Goal: Check status: Check status

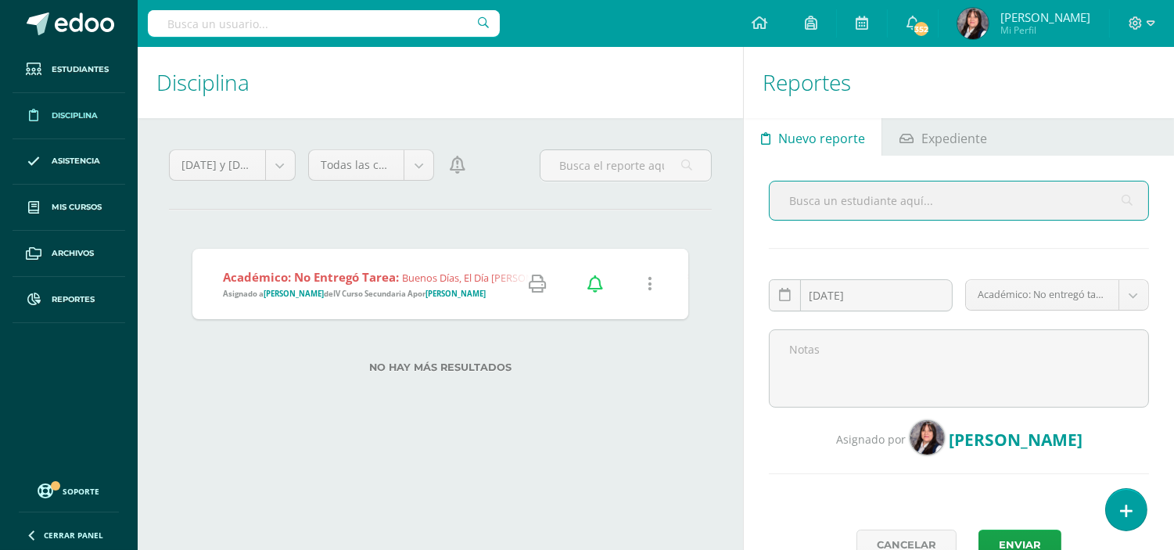
drag, startPoint x: 0, startPoint y: 0, endPoint x: 282, endPoint y: 29, distance: 283.0
click at [282, 29] on input "text" at bounding box center [324, 23] width 352 height 27
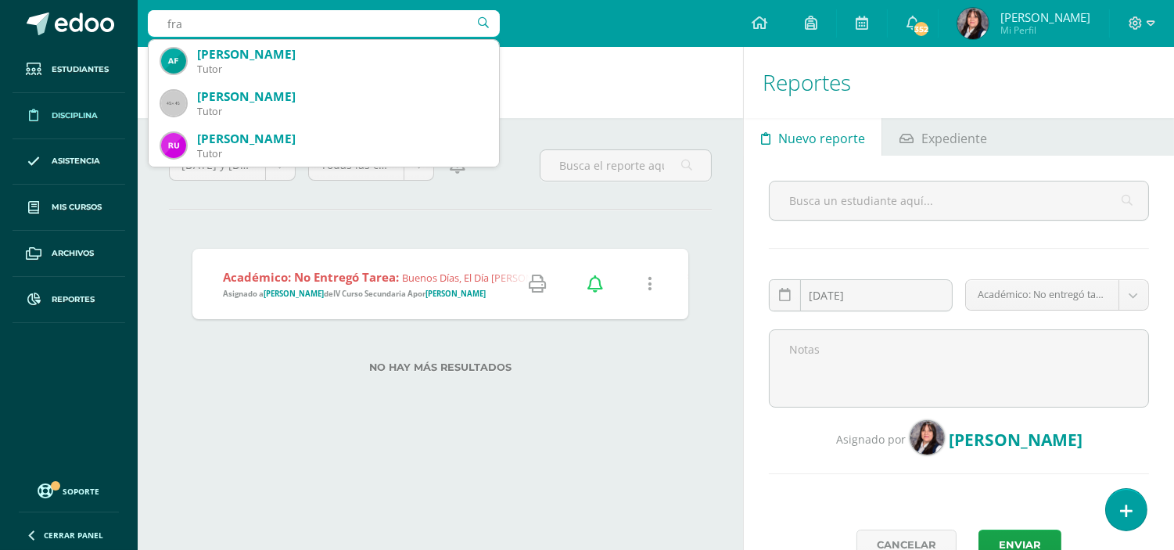
type input "fra"
click at [538, 442] on div "Ayer y hoy Mes Semana Ayer y hoy Ciclo Todas las categorías Todas las categoría…" at bounding box center [440, 282] width 605 height 328
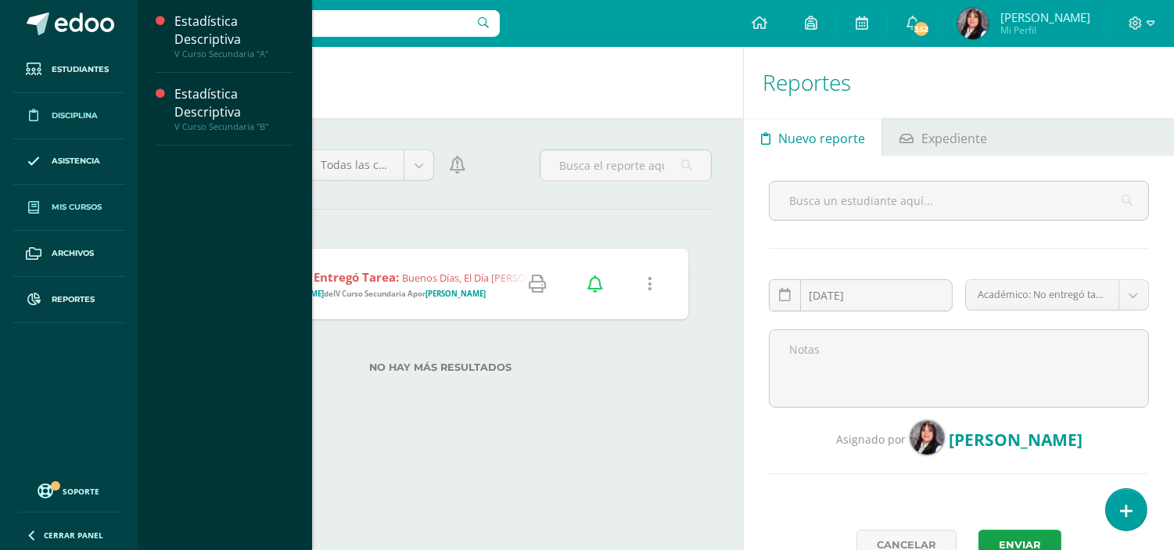
click at [84, 209] on span "Mis cursos" at bounding box center [77, 207] width 50 height 13
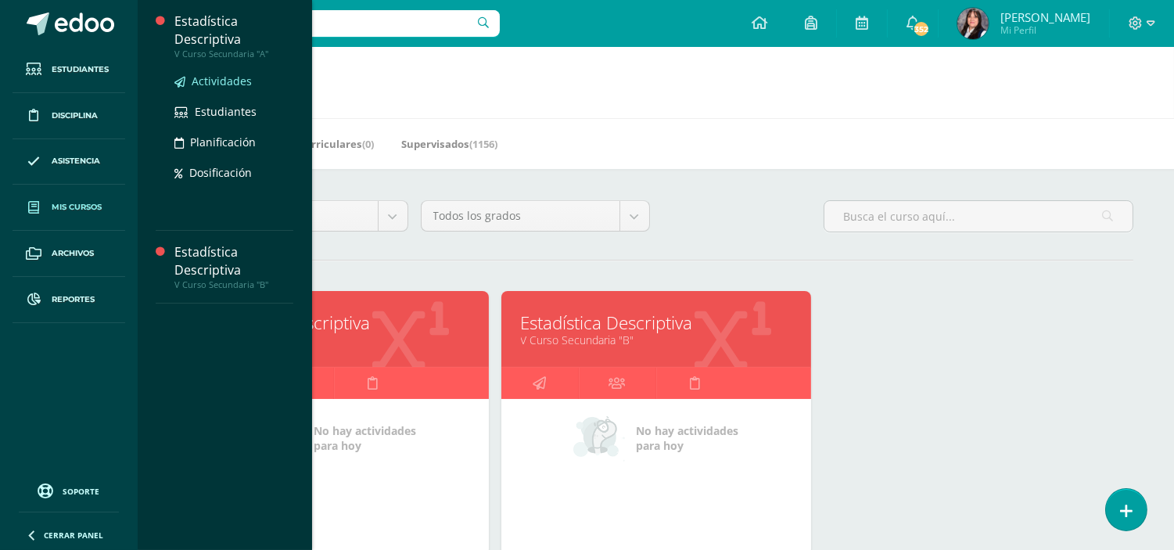
click at [225, 78] on span "Actividades" at bounding box center [222, 81] width 60 height 15
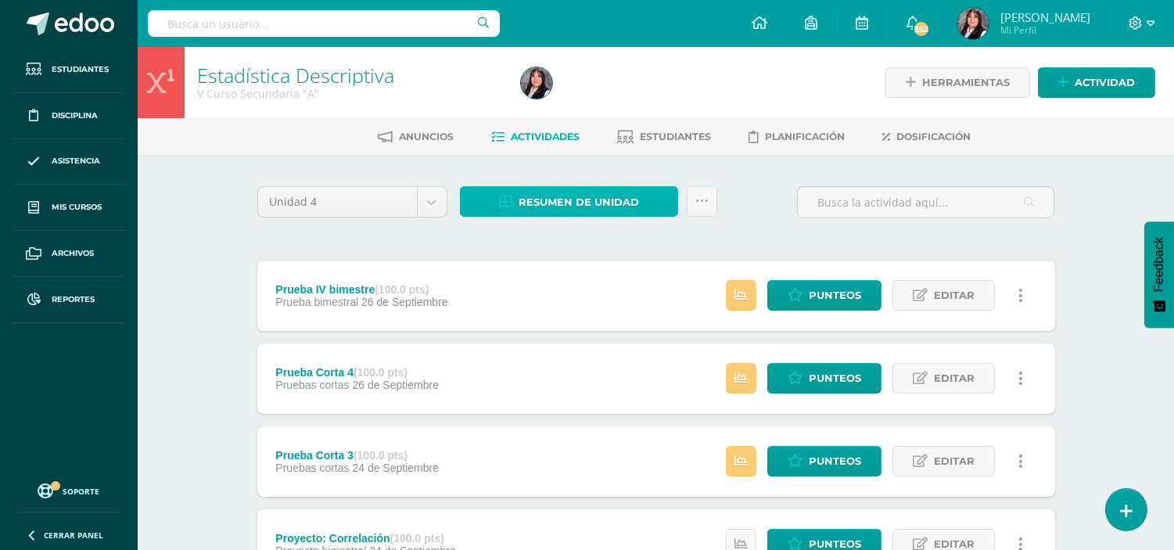
click at [598, 193] on span "Resumen de unidad" at bounding box center [578, 202] width 120 height 29
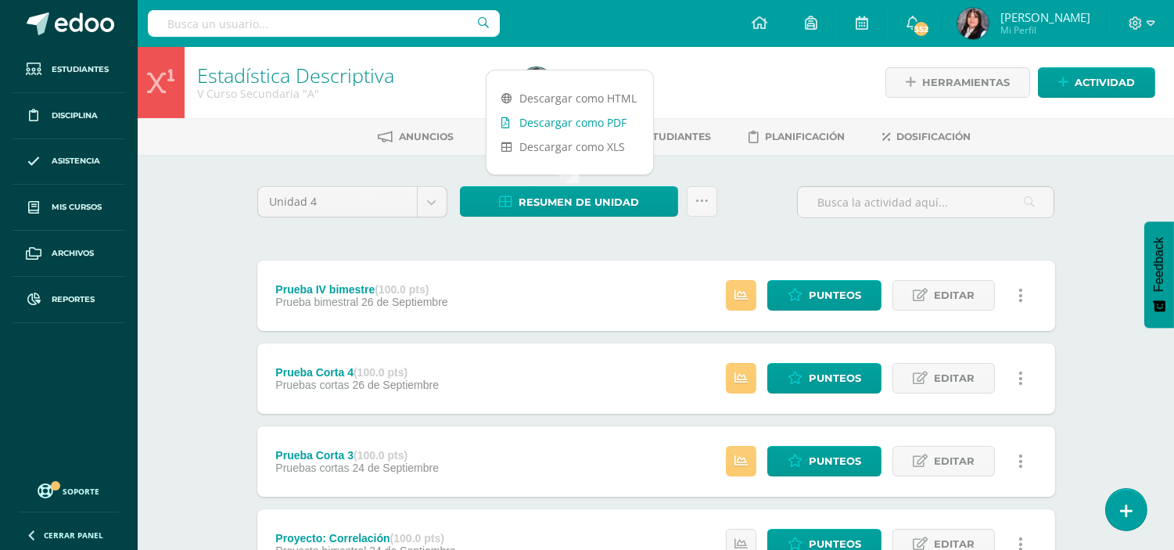
click at [597, 121] on link "Descargar como PDF" at bounding box center [569, 122] width 167 height 24
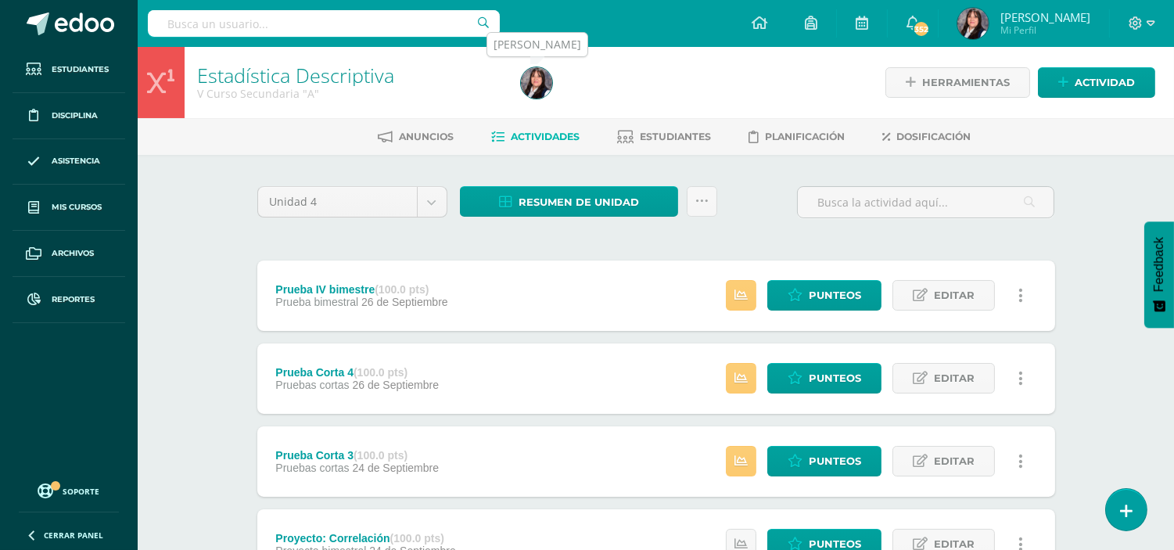
click at [527, 84] on img at bounding box center [536, 82] width 31 height 31
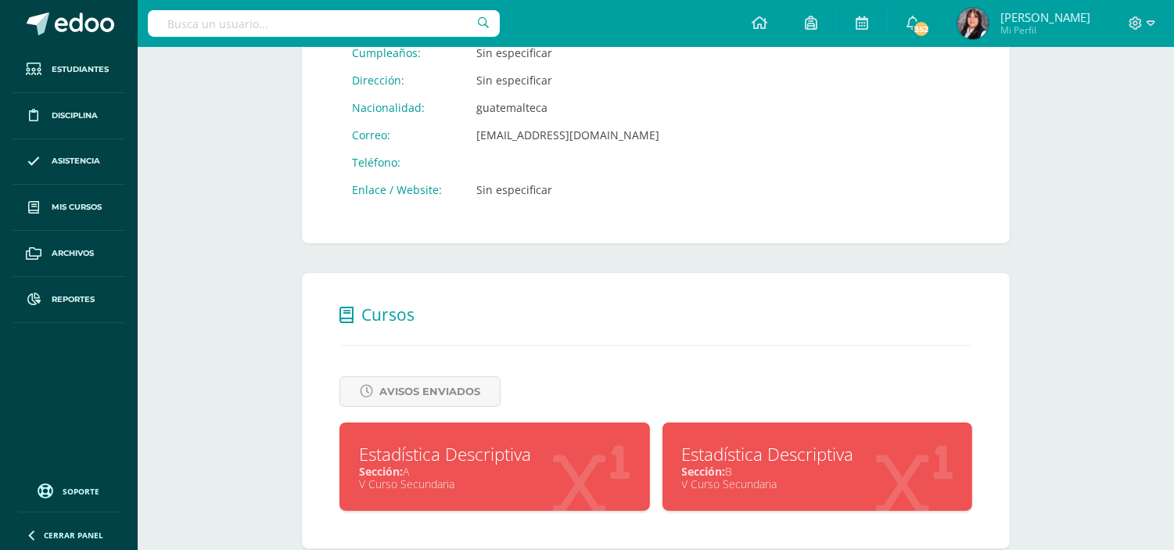
scroll to position [388, 0]
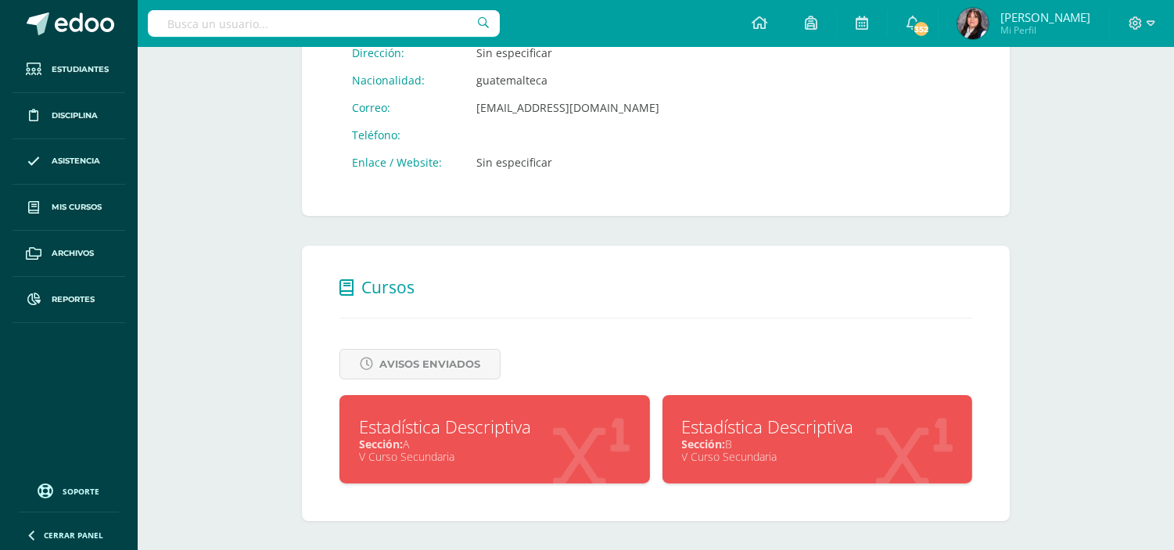
click at [815, 462] on div "Estadística Descriptiva Sección: B V Curso Secundaria" at bounding box center [817, 439] width 310 height 88
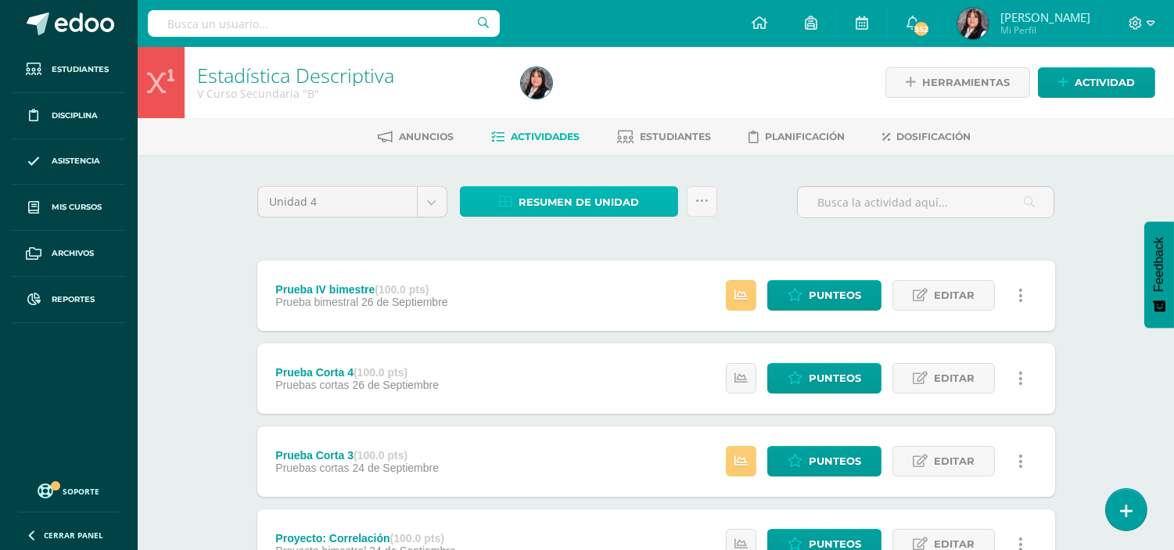
click at [561, 206] on span "Resumen de unidad" at bounding box center [578, 202] width 120 height 29
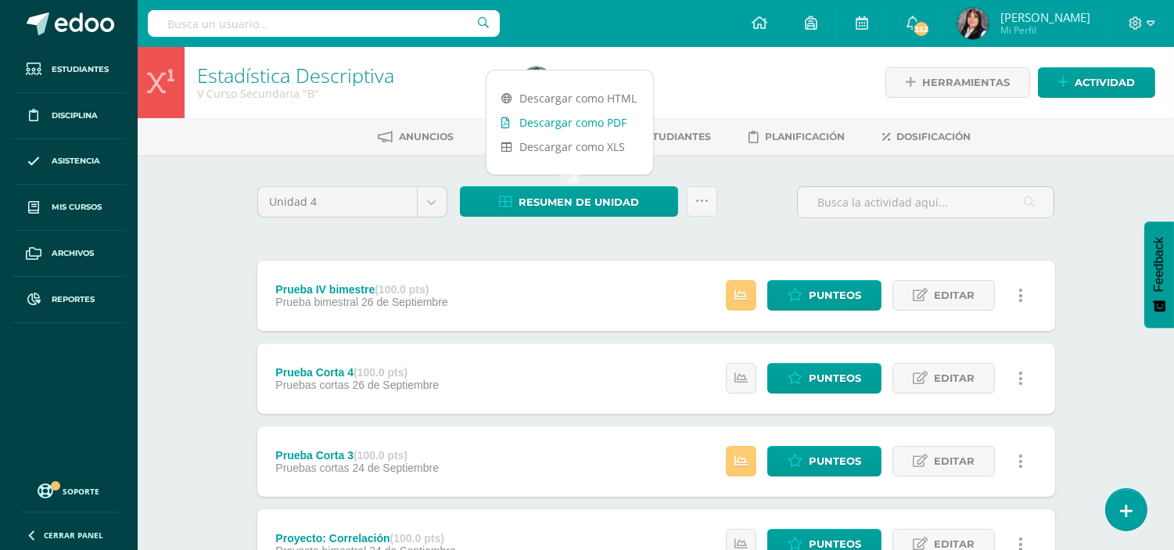
click at [588, 120] on link "Descargar como PDF" at bounding box center [569, 122] width 167 height 24
click at [332, 34] on input "text" at bounding box center [324, 23] width 352 height 27
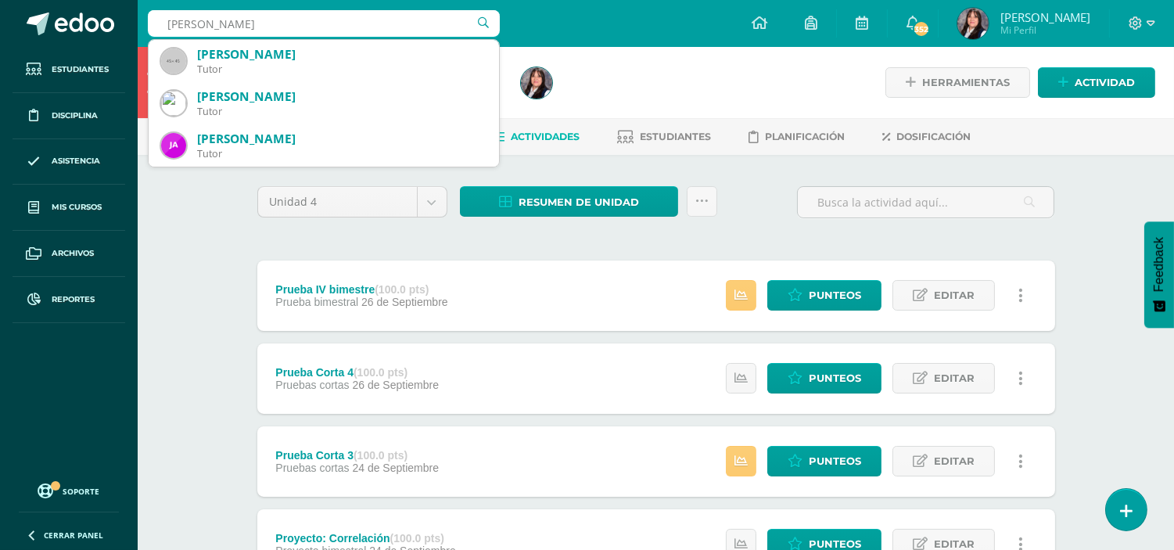
type input "ricardo ruiz"
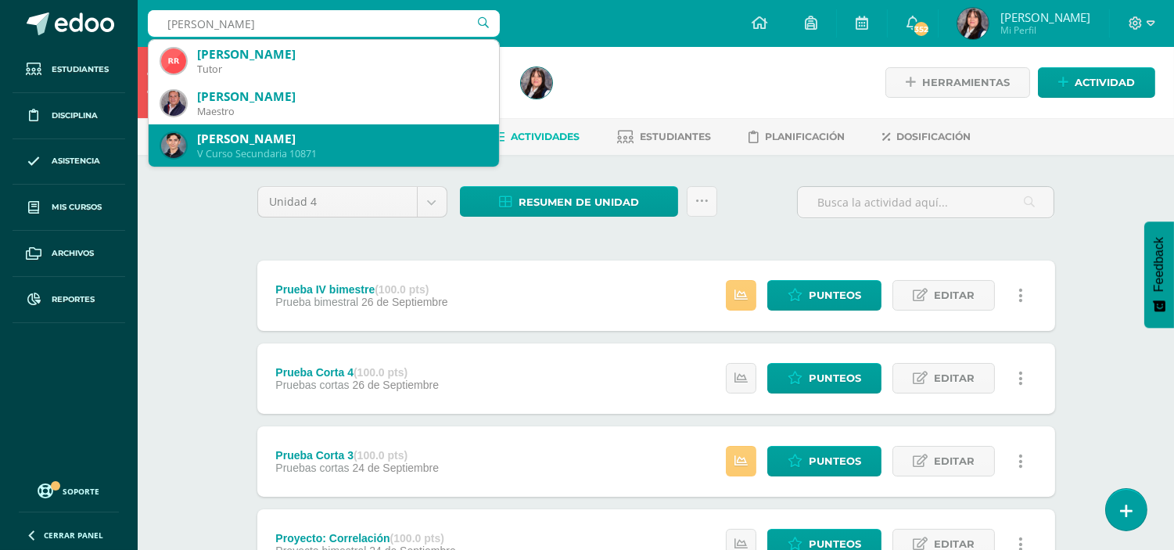
click at [339, 158] on div "V Curso Secundaria 10871" at bounding box center [341, 153] width 289 height 13
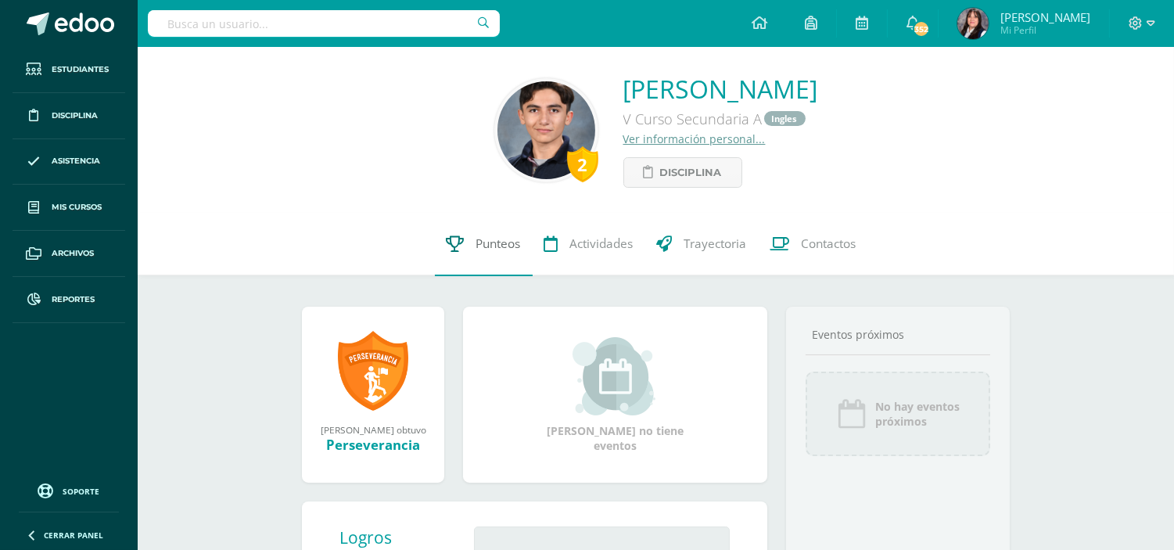
click at [493, 237] on span "Punteos" at bounding box center [498, 244] width 45 height 16
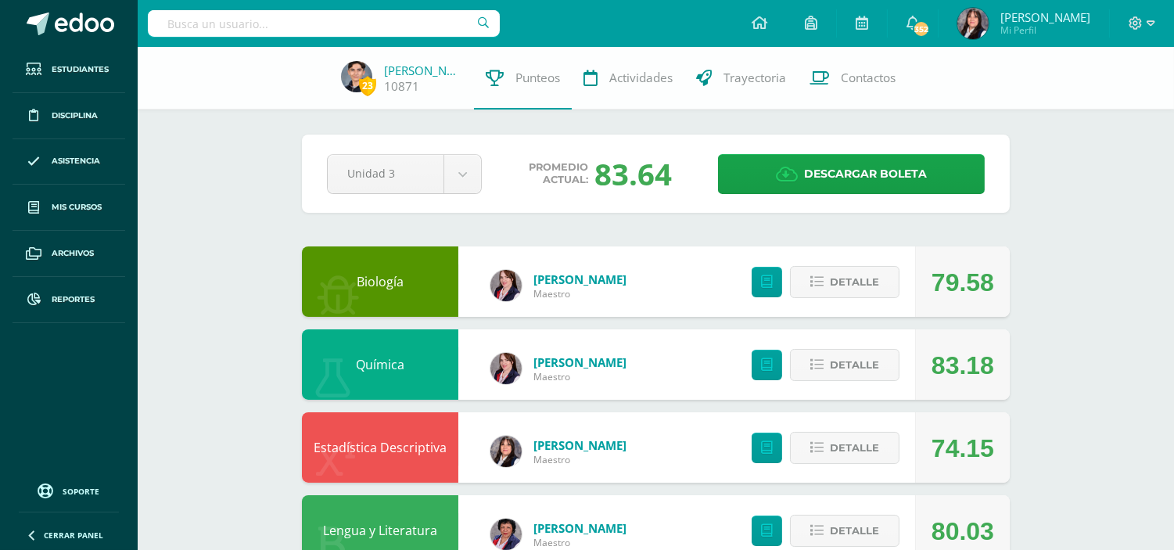
click at [469, 149] on div "Pendiente Unidad 3 Unidad 1 Unidad 2 Unidad 3 Unidad 4 Promedio actual: 83.64 D…" at bounding box center [656, 173] width 708 height 78
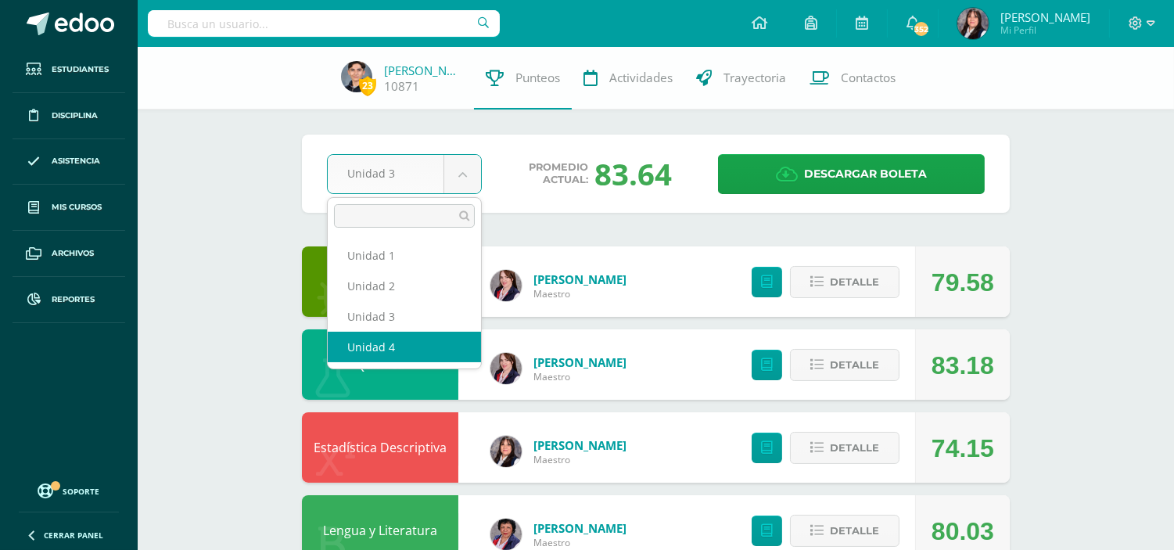
select select "Unidad 4"
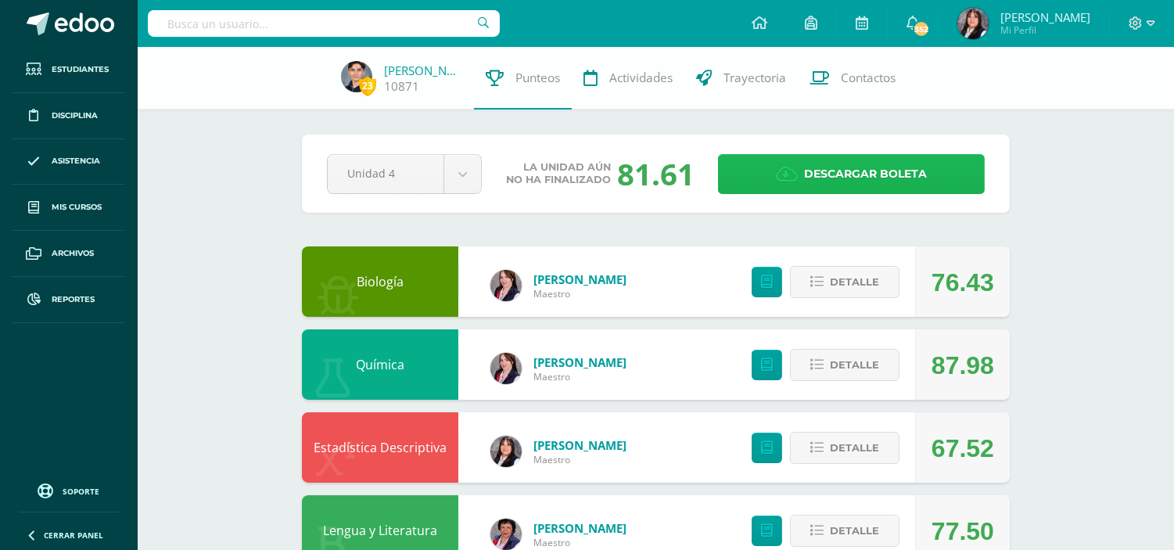
click at [897, 175] on span "Descargar boleta" at bounding box center [865, 174] width 123 height 38
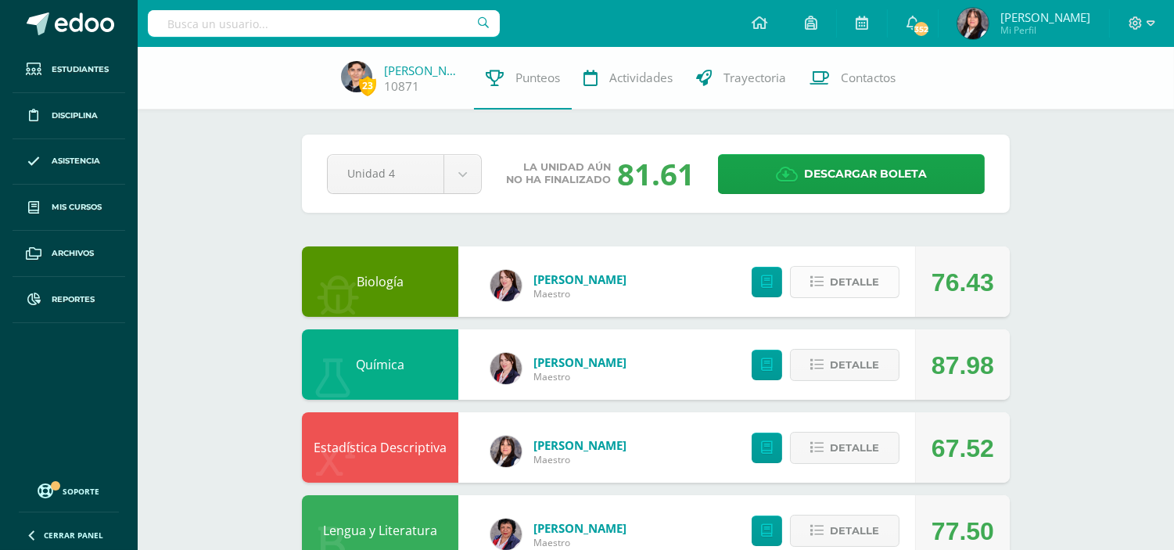
click at [851, 292] on span "Detalle" at bounding box center [854, 281] width 49 height 29
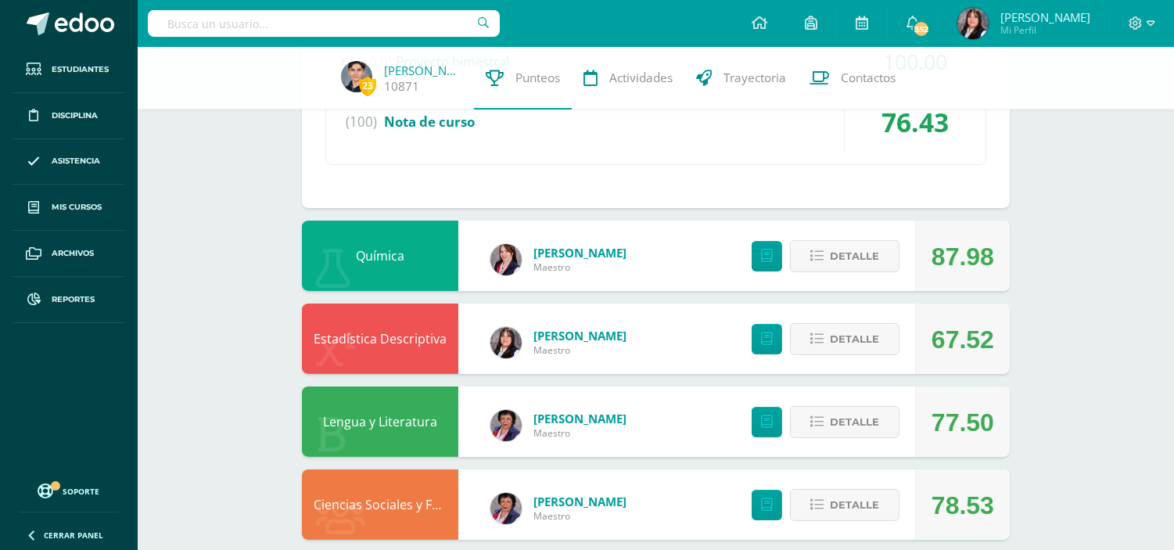
scroll to position [608, 0]
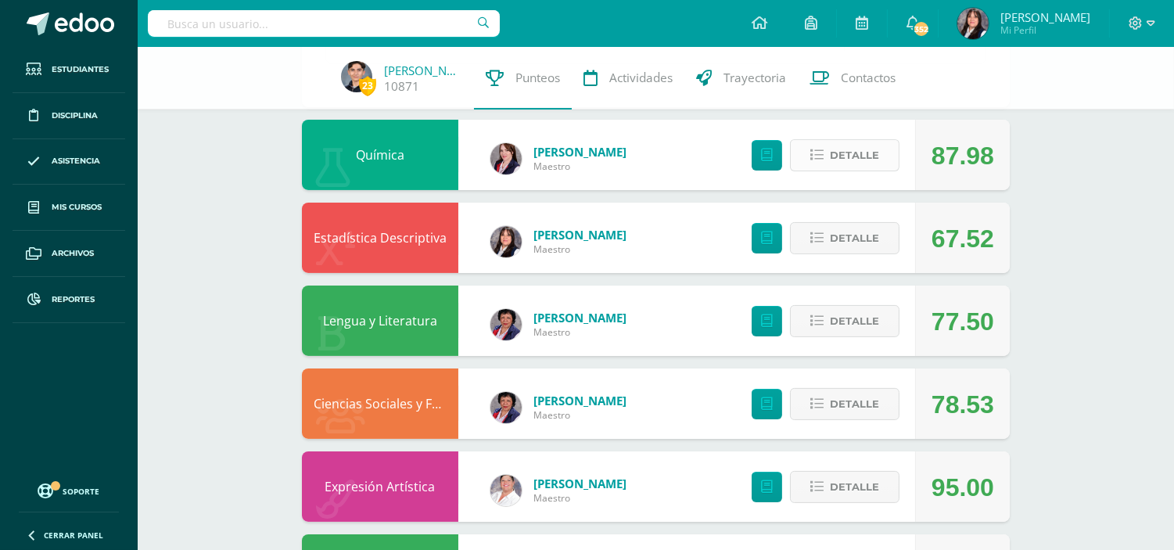
click at [859, 158] on span "Detalle" at bounding box center [854, 155] width 49 height 29
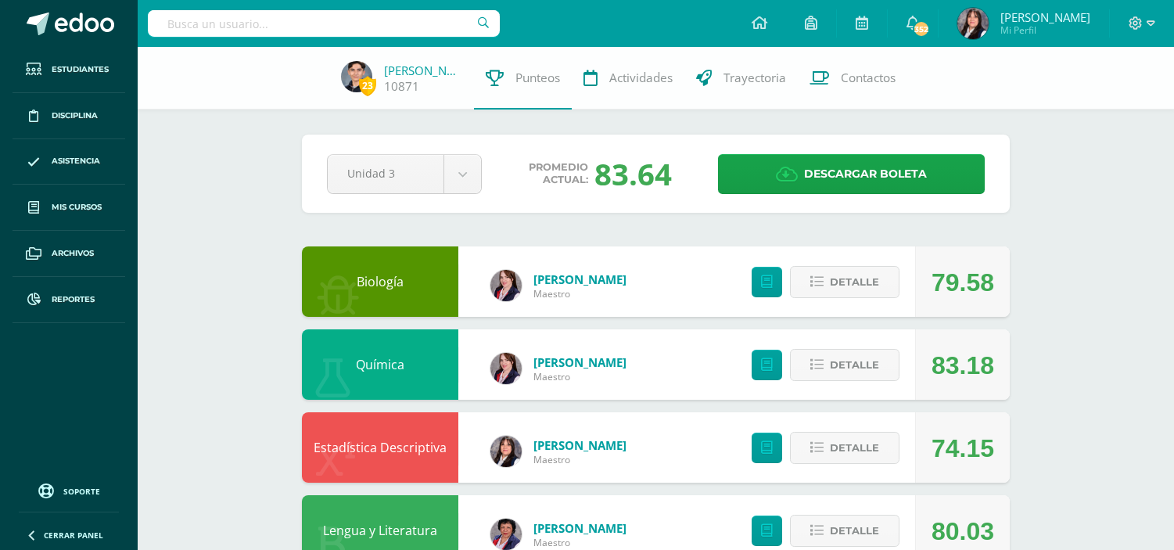
select select "Unidad 4"
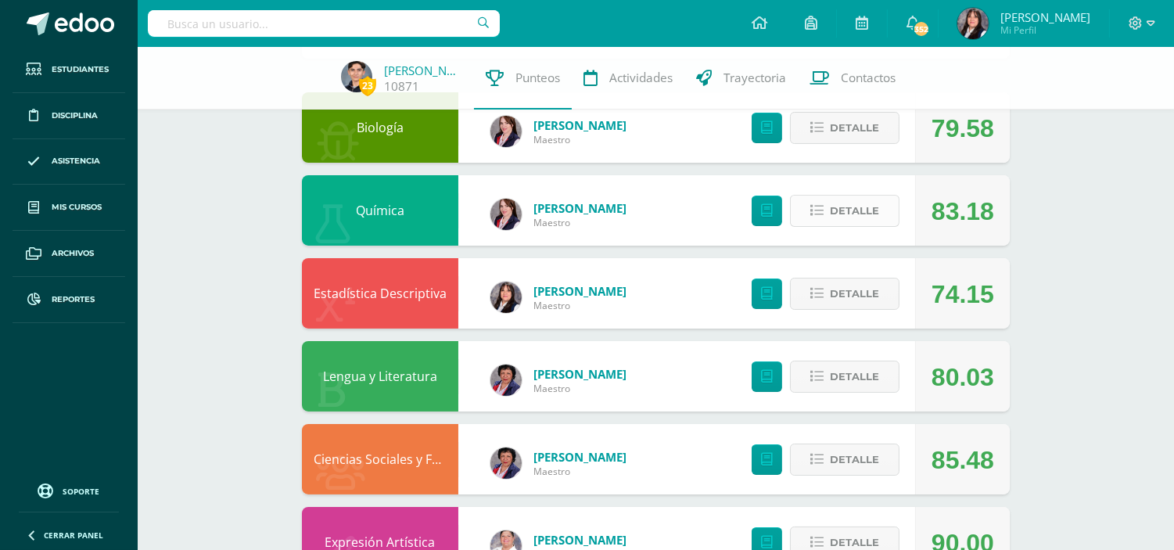
scroll to position [174, 0]
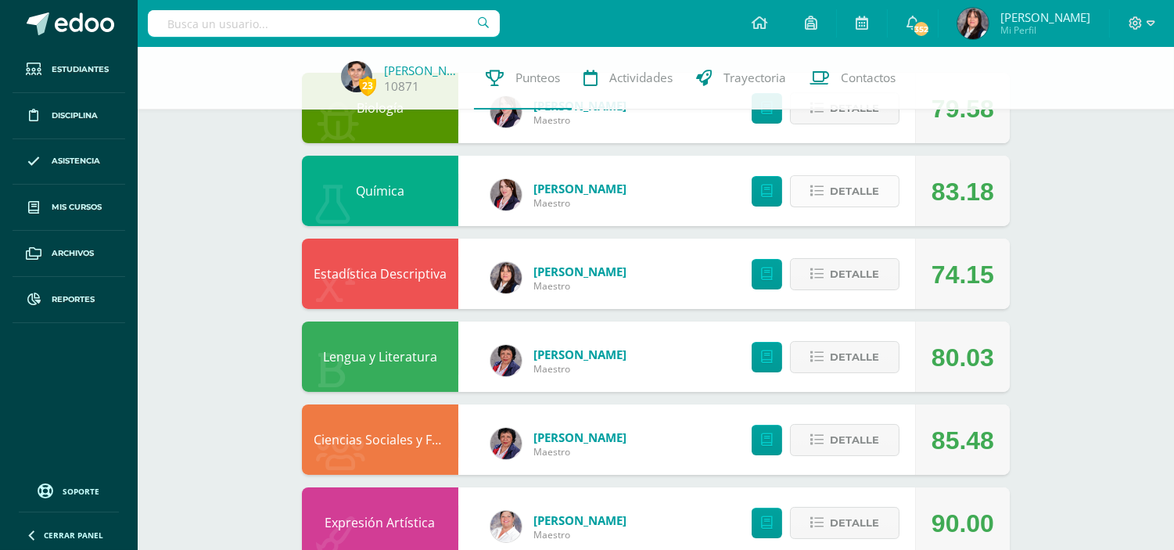
click at [866, 191] on span "Detalle" at bounding box center [854, 191] width 49 height 29
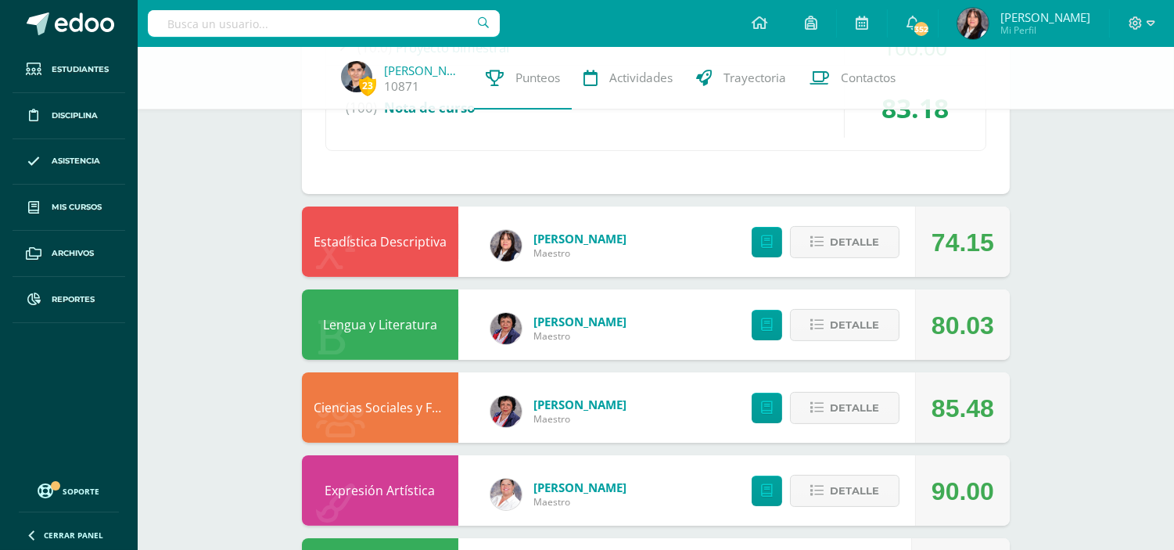
scroll to position [608, 0]
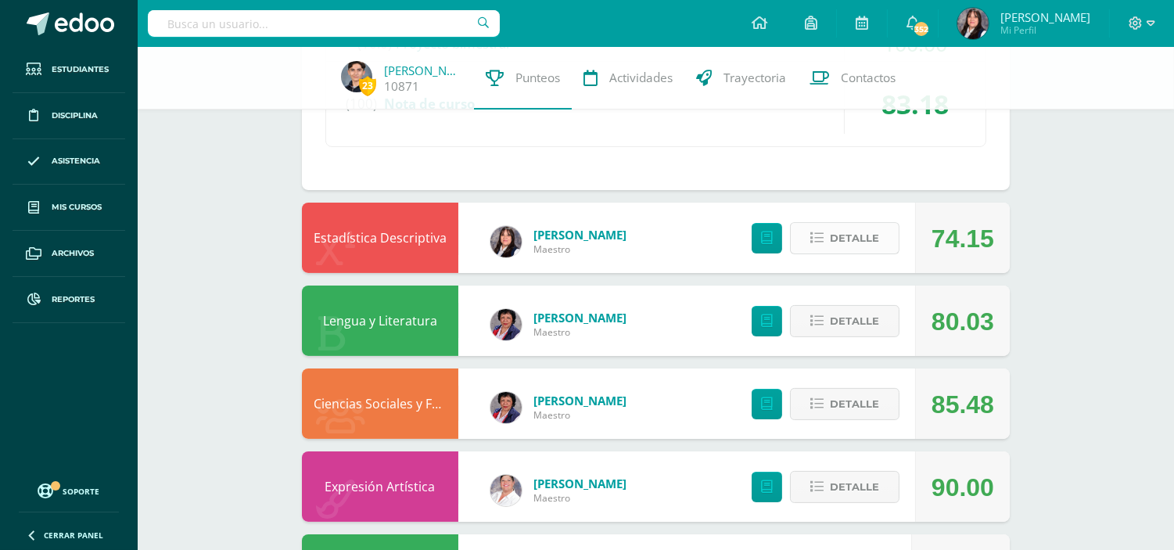
click at [868, 235] on span "Detalle" at bounding box center [854, 238] width 49 height 29
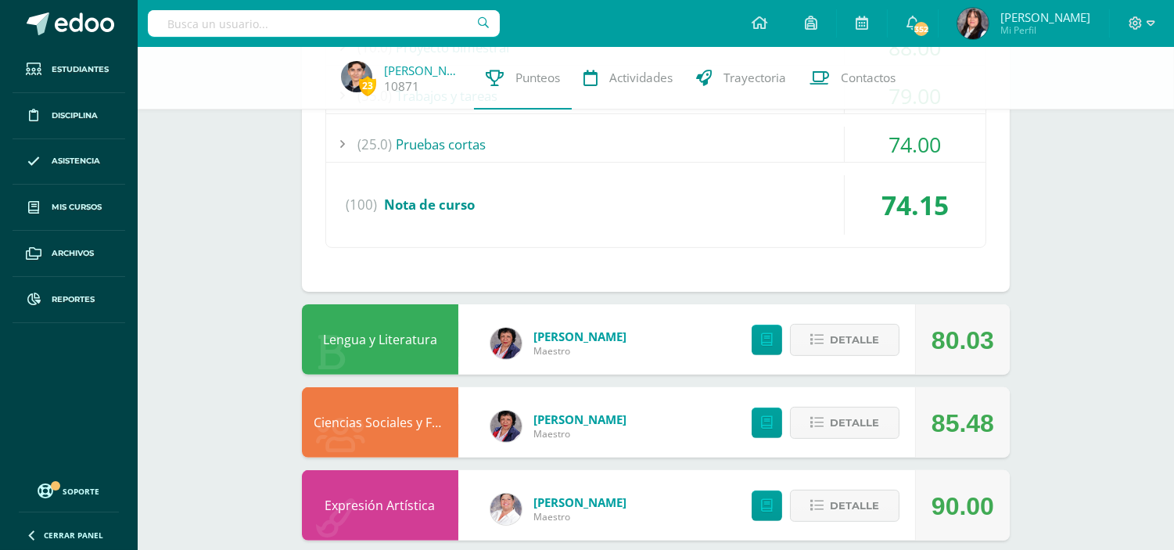
scroll to position [1042, 0]
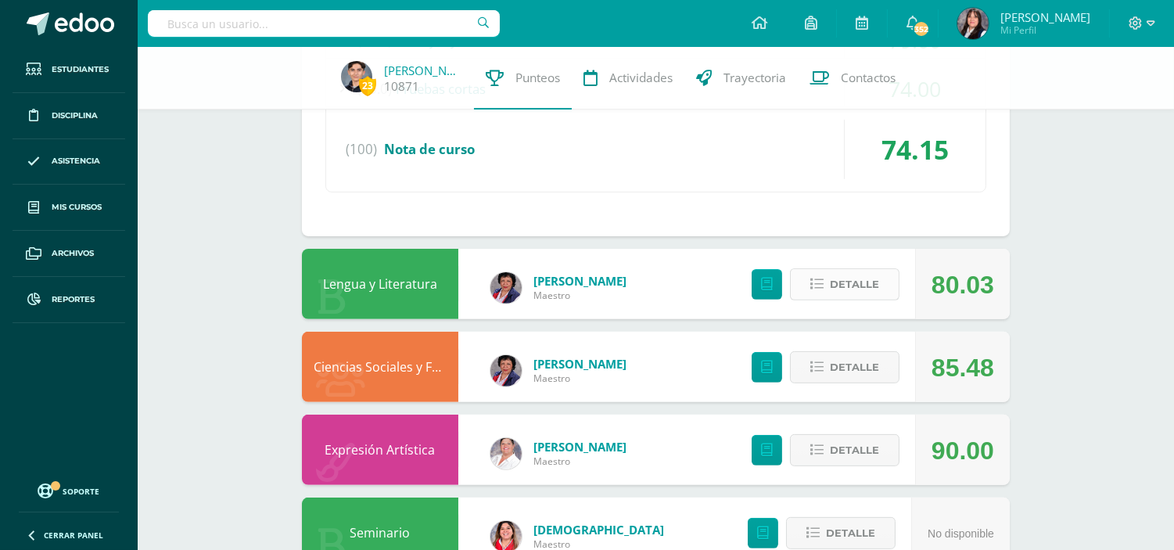
click at [870, 285] on span "Detalle" at bounding box center [854, 284] width 49 height 29
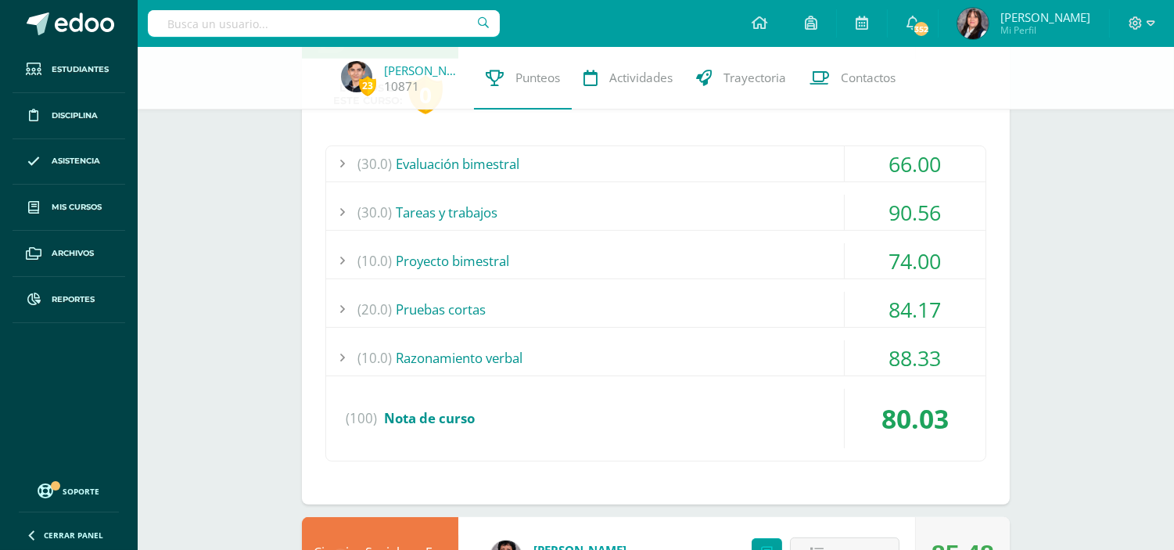
scroll to position [1564, 0]
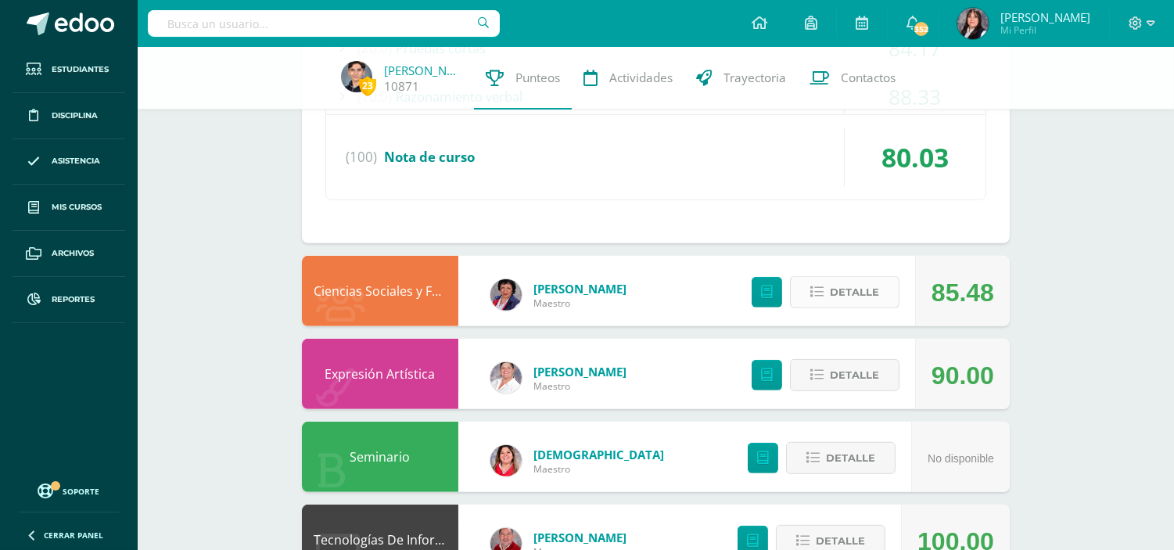
click at [870, 292] on span "Detalle" at bounding box center [854, 292] width 49 height 29
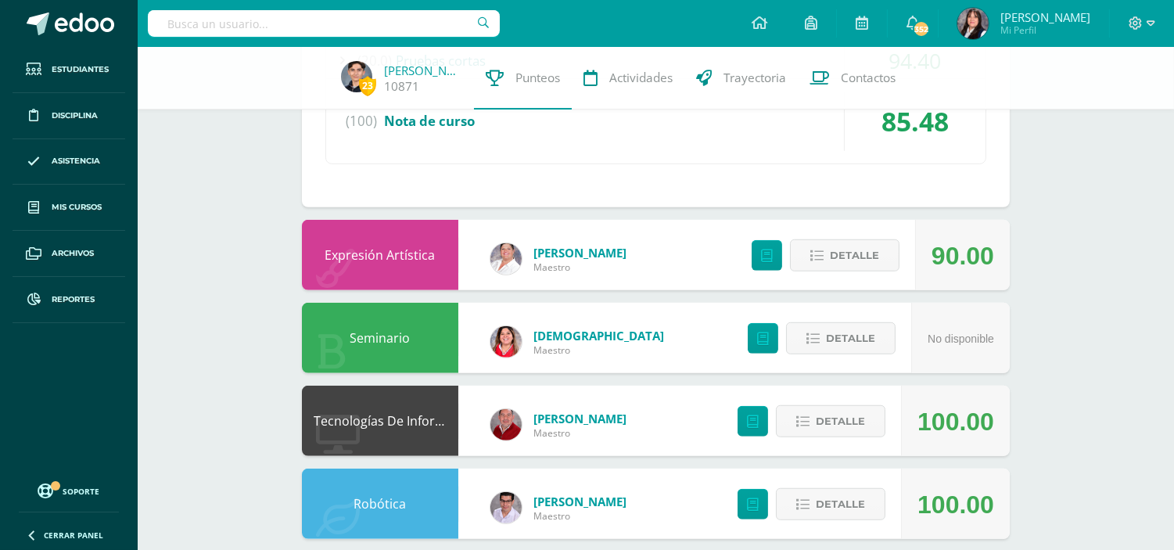
scroll to position [2085, 0]
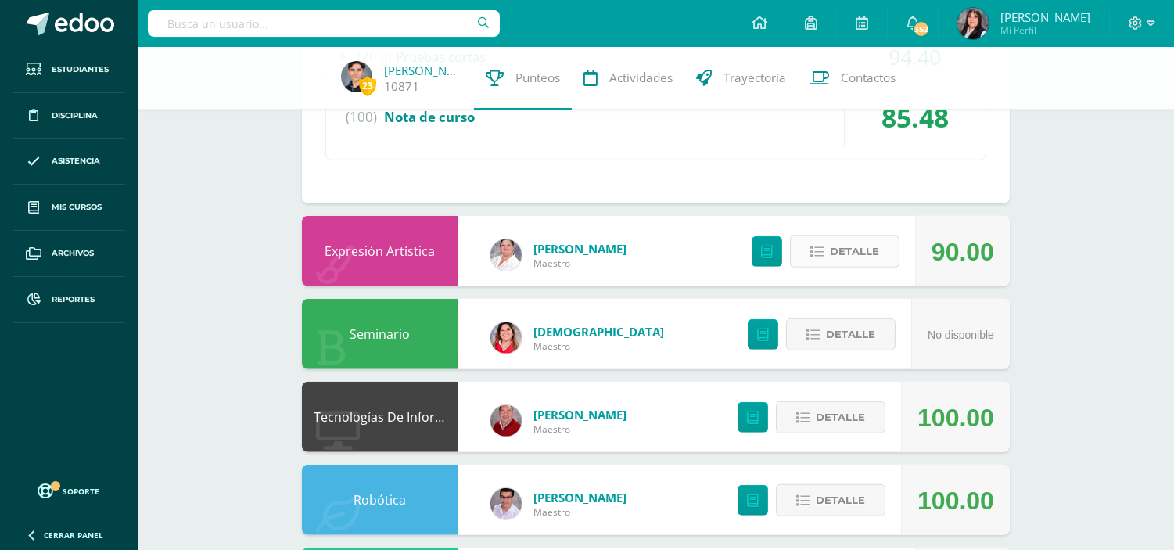
click at [866, 240] on span "Detalle" at bounding box center [854, 251] width 49 height 29
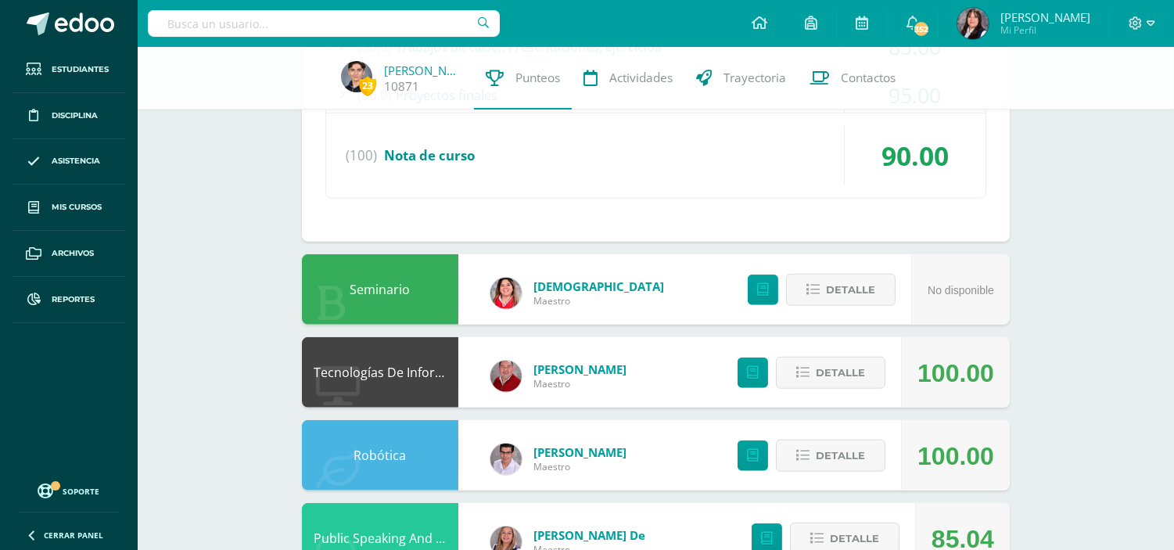
scroll to position [2433, 0]
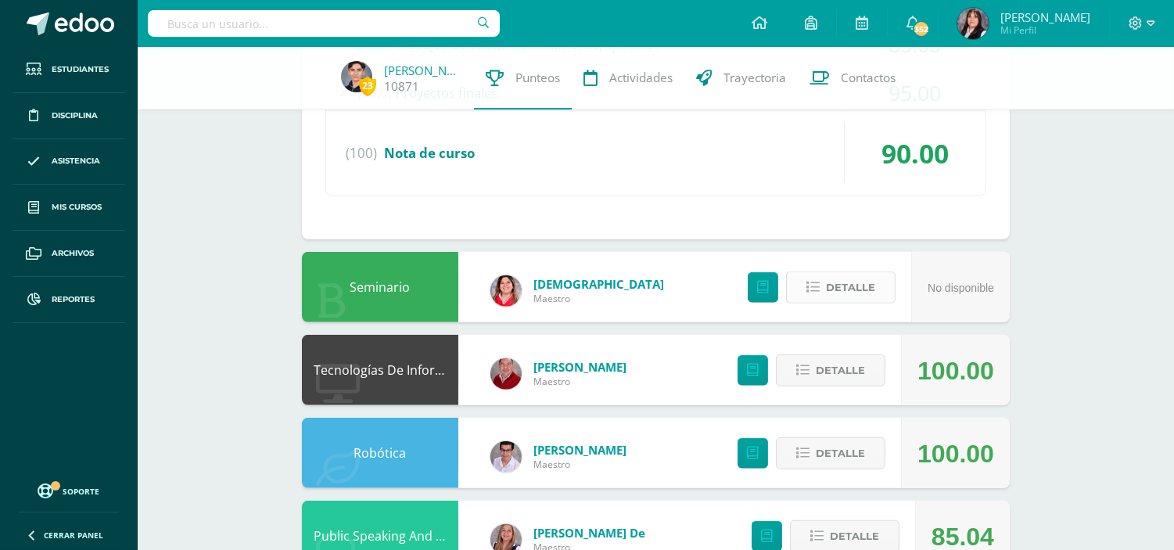
click at [892, 296] on button "Detalle" at bounding box center [840, 287] width 109 height 32
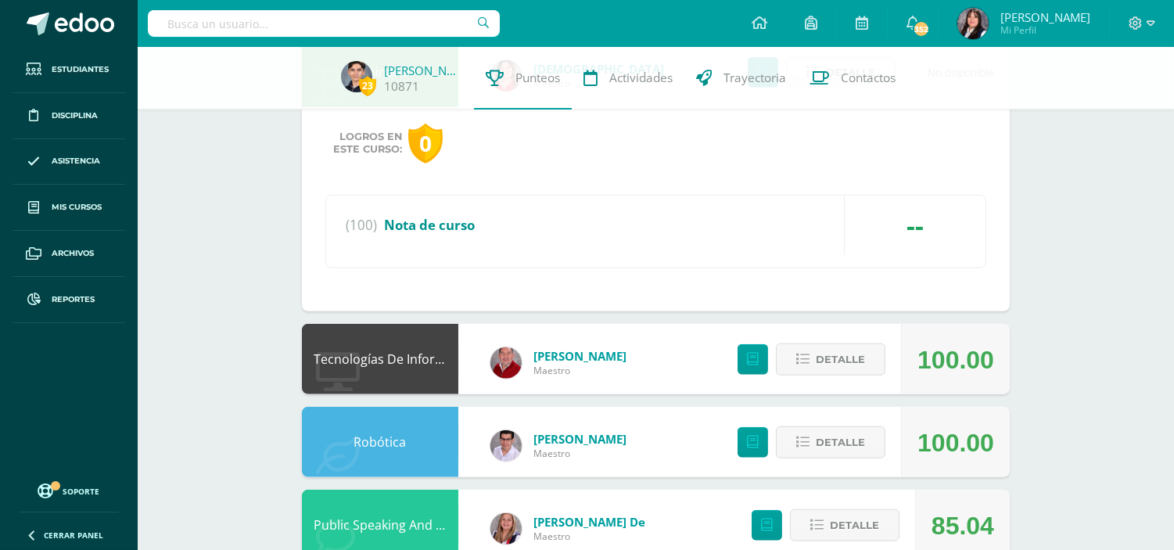
scroll to position [2693, 0]
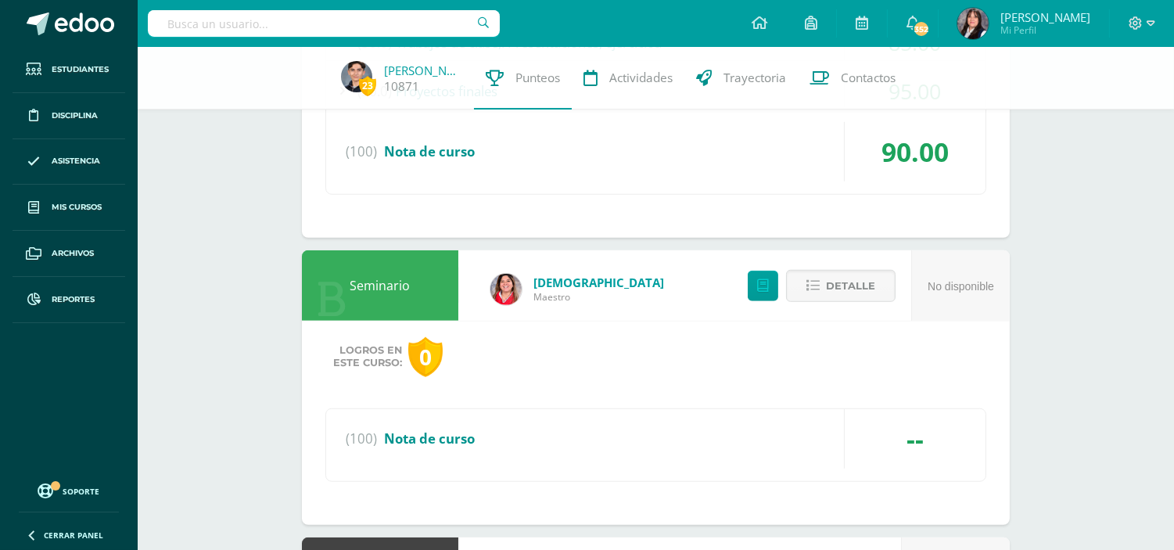
scroll to position [2433, 0]
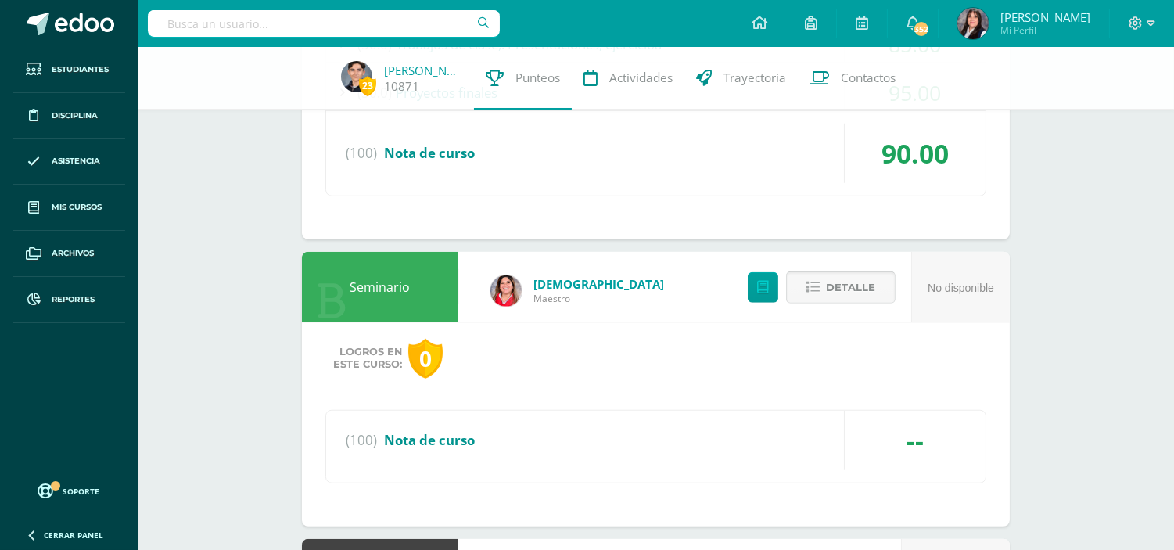
click at [850, 293] on span "Detalle" at bounding box center [850, 287] width 49 height 29
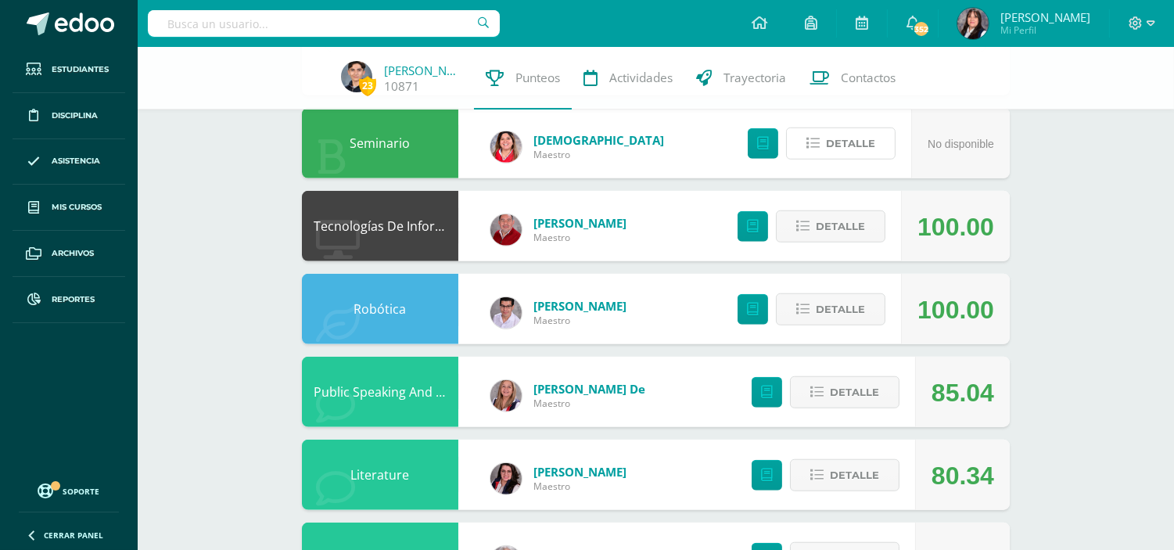
scroll to position [2606, 0]
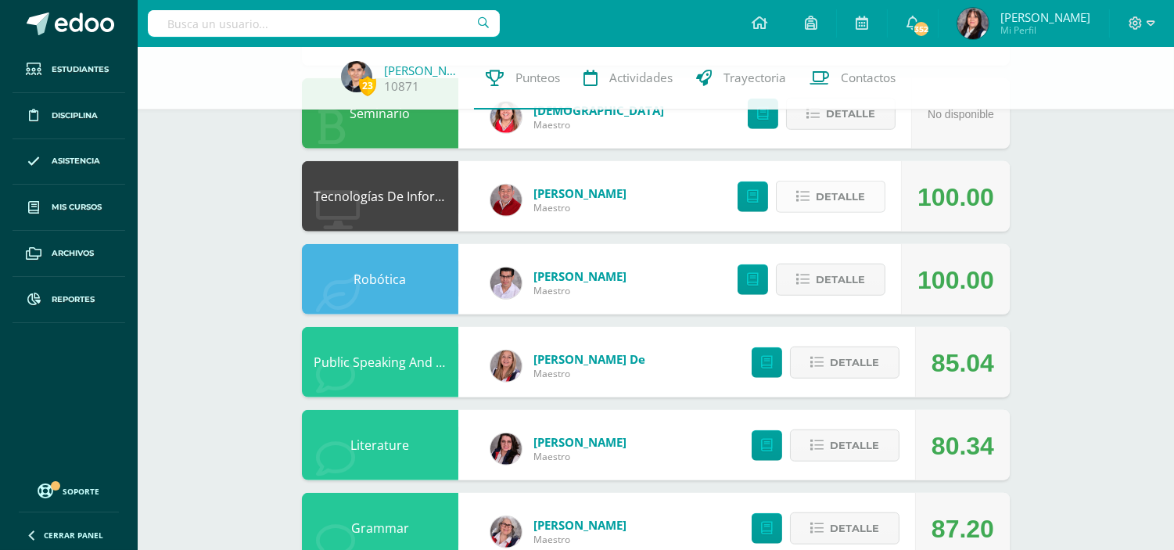
click at [847, 199] on span "Detalle" at bounding box center [840, 196] width 49 height 29
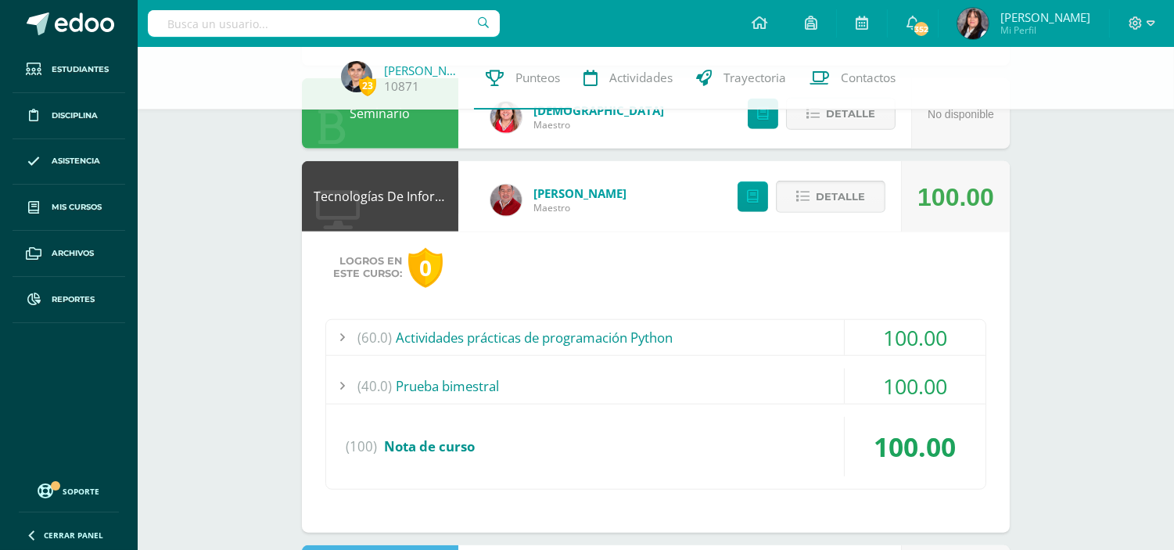
click at [847, 199] on span "Detalle" at bounding box center [840, 196] width 49 height 29
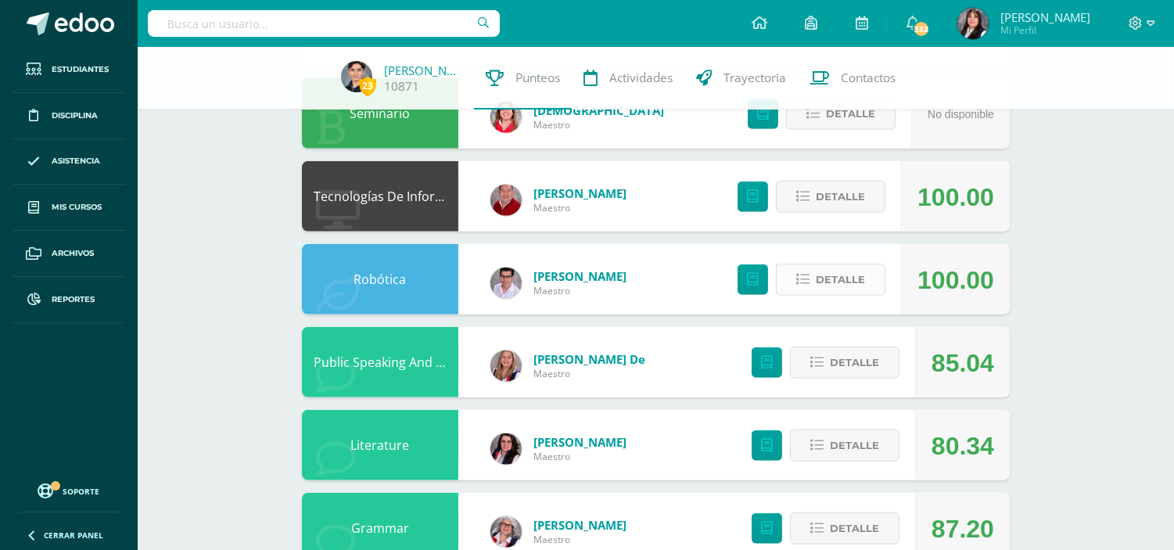
click at [856, 291] on span "Detalle" at bounding box center [840, 279] width 49 height 29
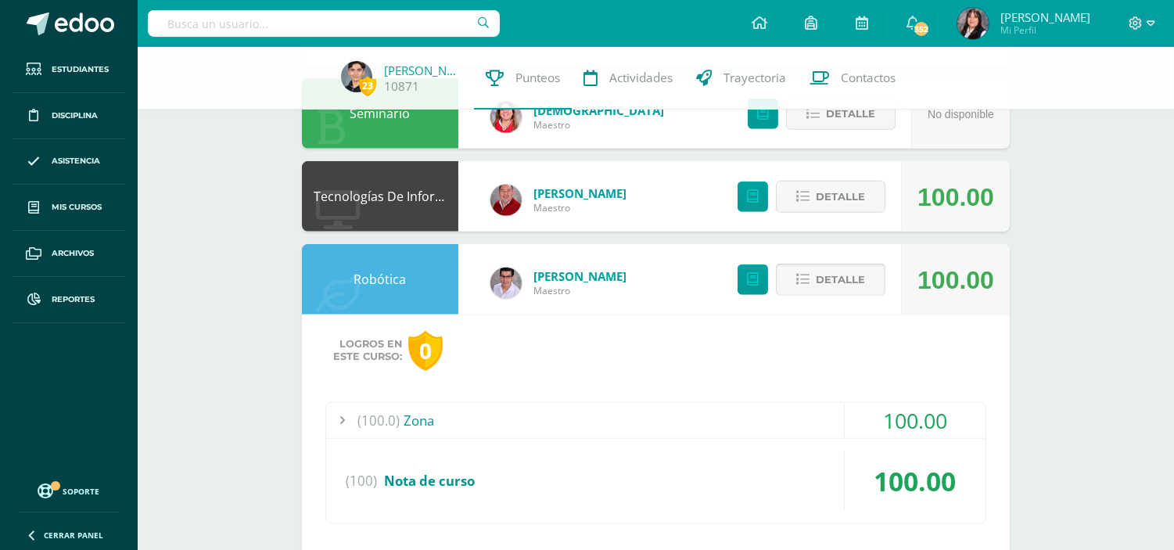
click at [856, 282] on span "Detalle" at bounding box center [840, 279] width 49 height 29
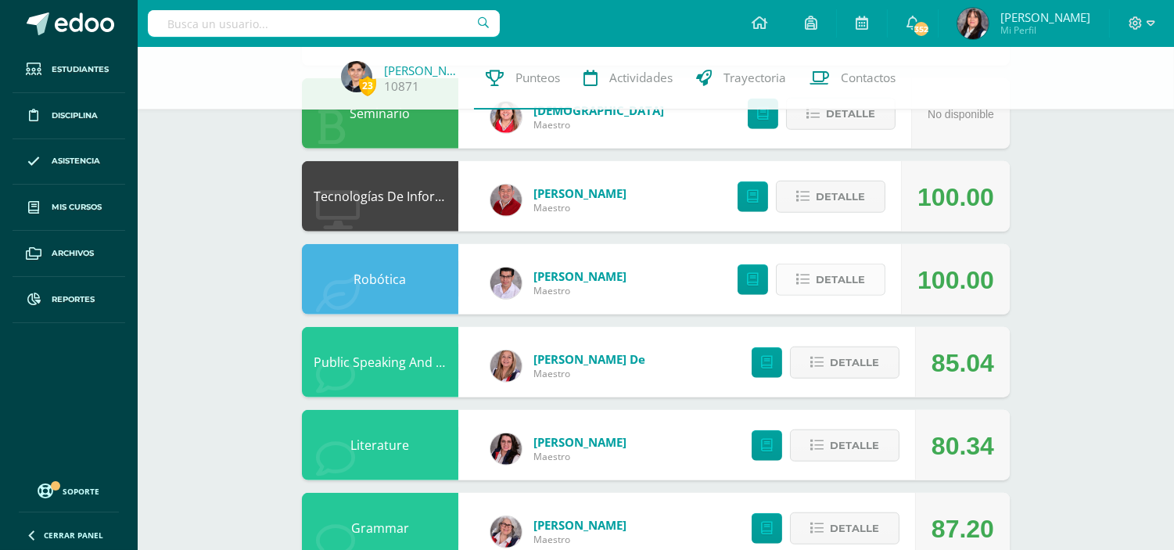
click at [856, 282] on span "Detalle" at bounding box center [840, 279] width 49 height 29
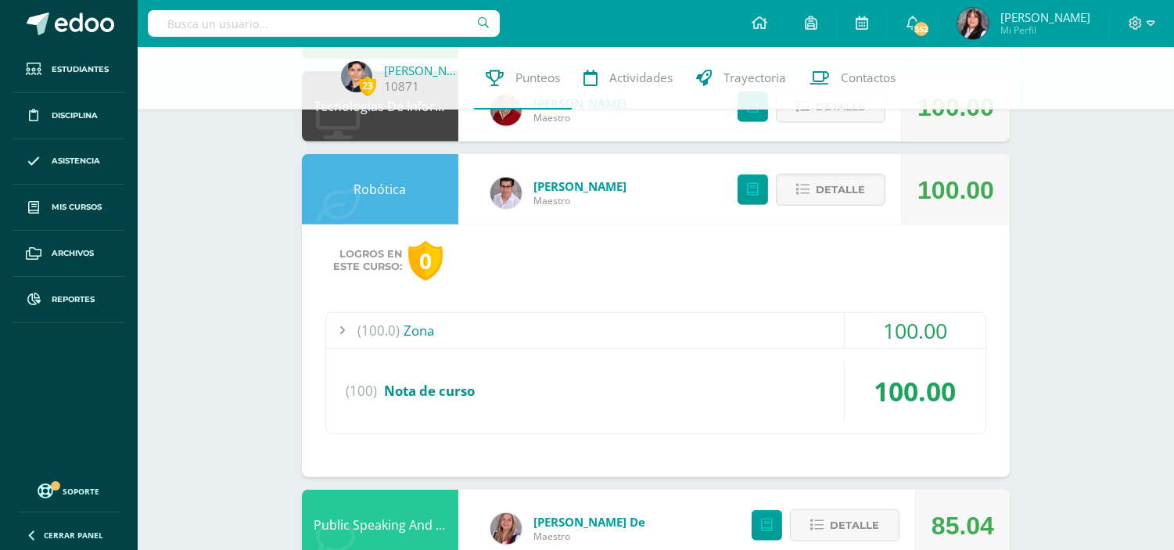
scroll to position [2693, 0]
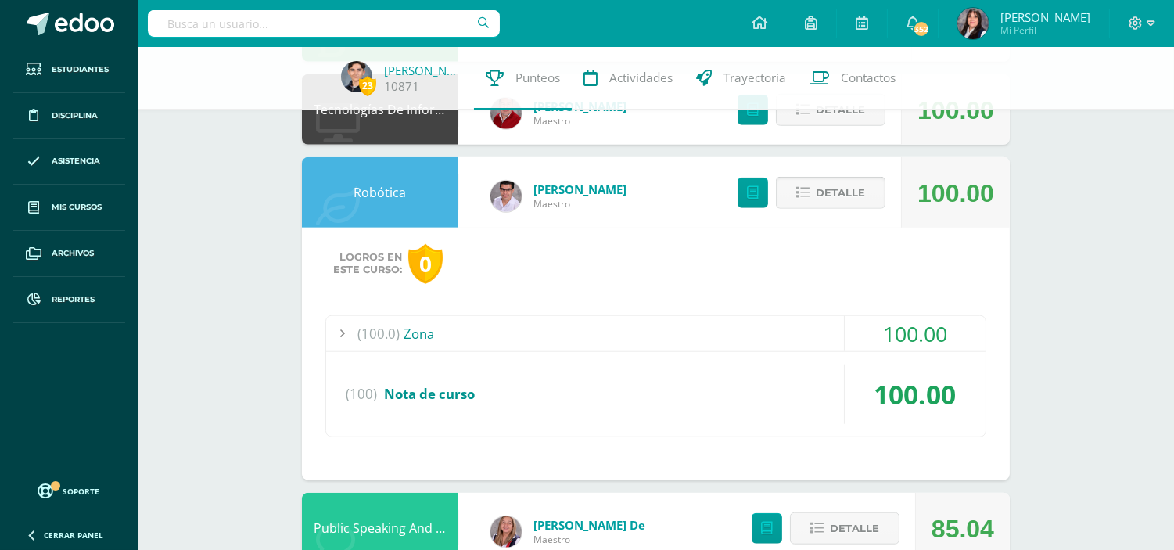
click at [841, 188] on span "Detalle" at bounding box center [840, 192] width 49 height 29
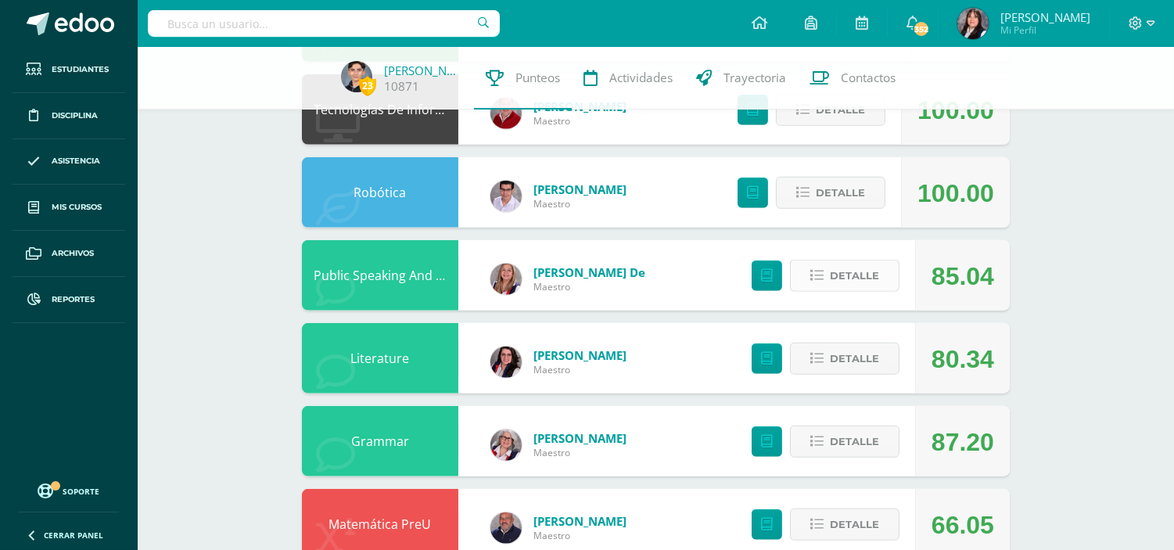
click at [848, 277] on span "Detalle" at bounding box center [854, 275] width 49 height 29
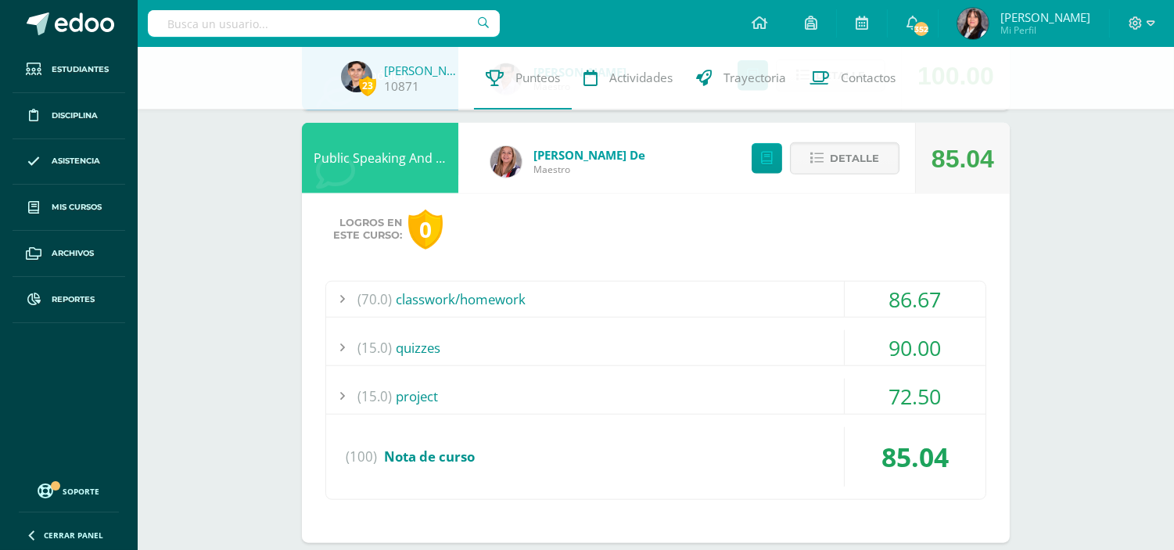
scroll to position [2780, 0]
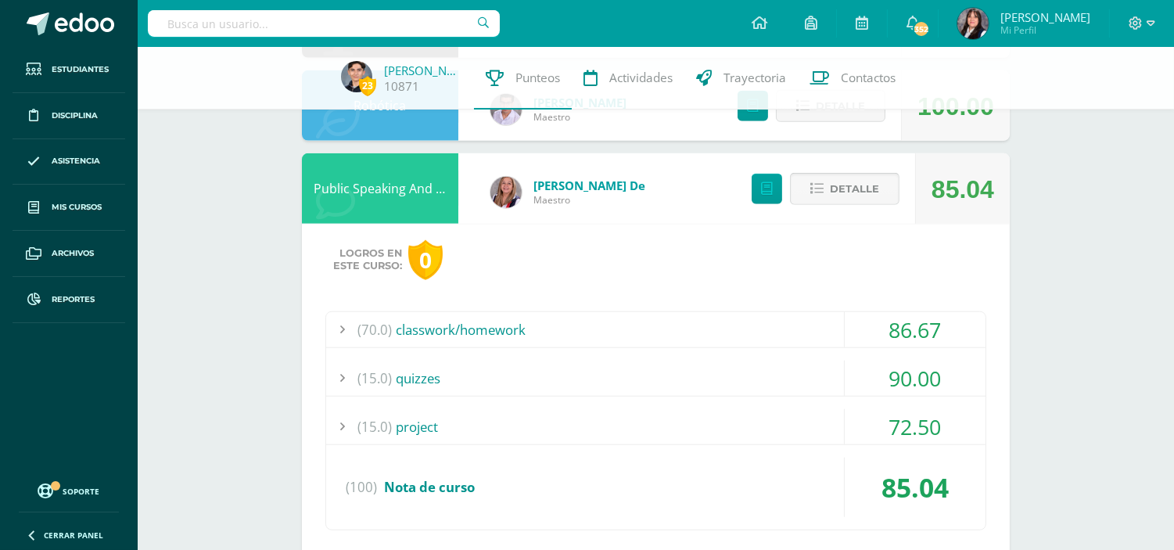
click at [853, 195] on span "Detalle" at bounding box center [854, 188] width 49 height 29
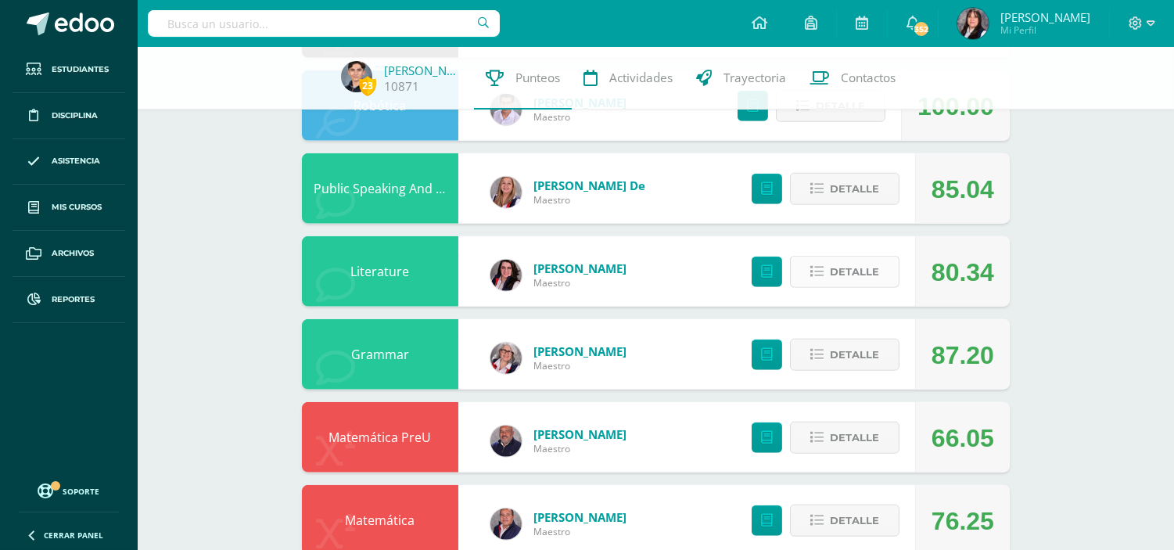
click at [884, 278] on button "Detalle" at bounding box center [844, 272] width 109 height 32
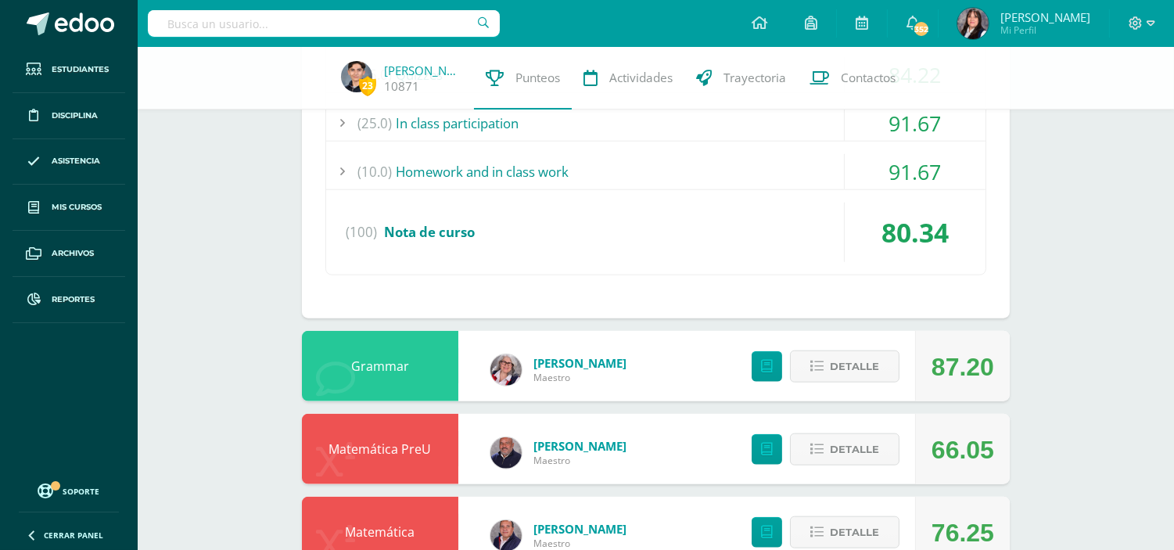
scroll to position [3266, 0]
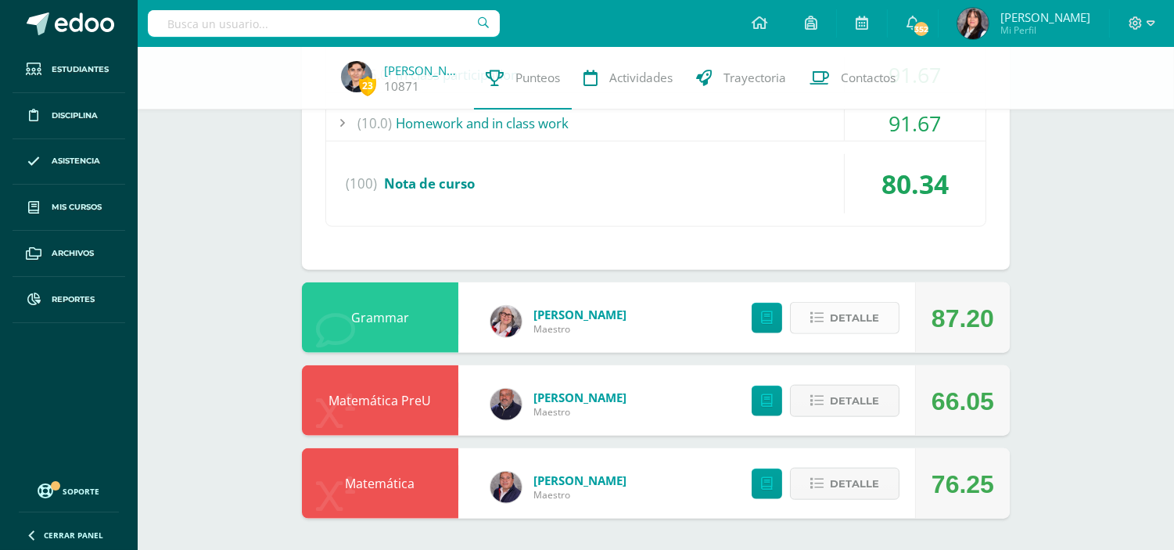
click at [846, 318] on span "Detalle" at bounding box center [854, 317] width 49 height 29
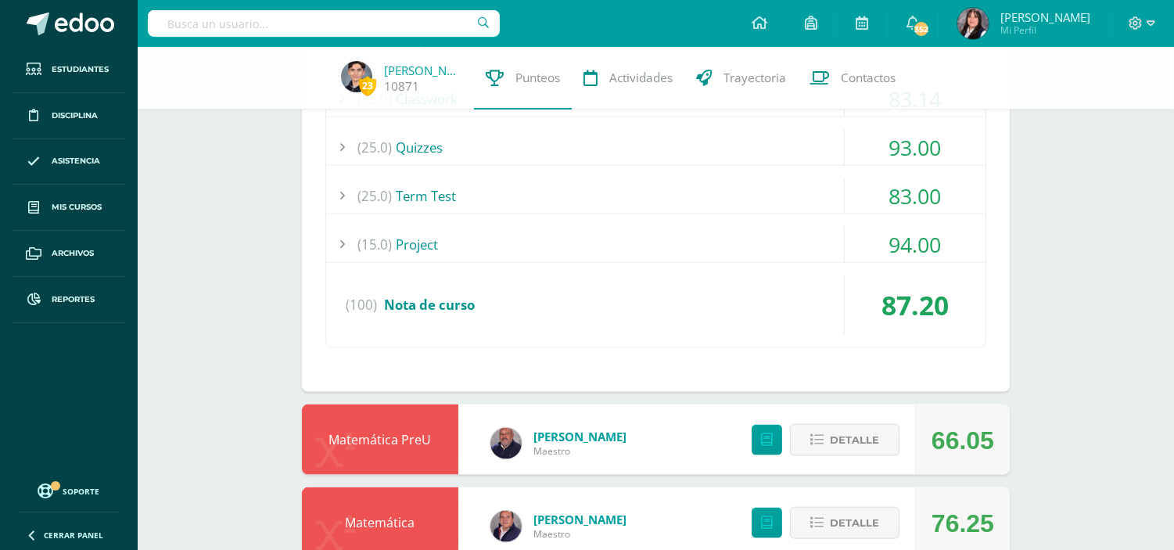
scroll to position [3664, 0]
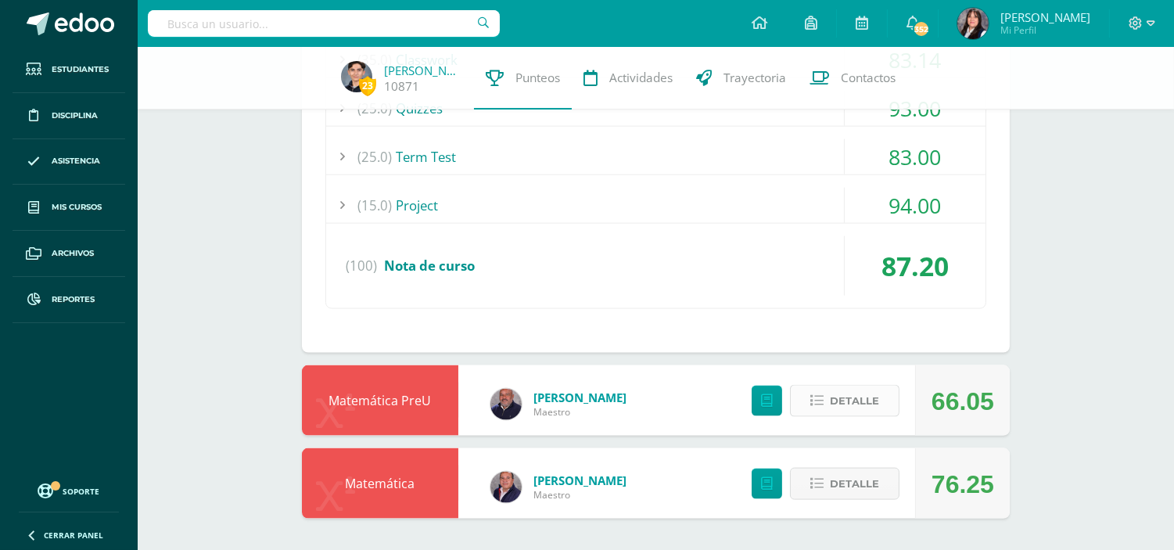
click at [835, 391] on span "Detalle" at bounding box center [854, 400] width 49 height 29
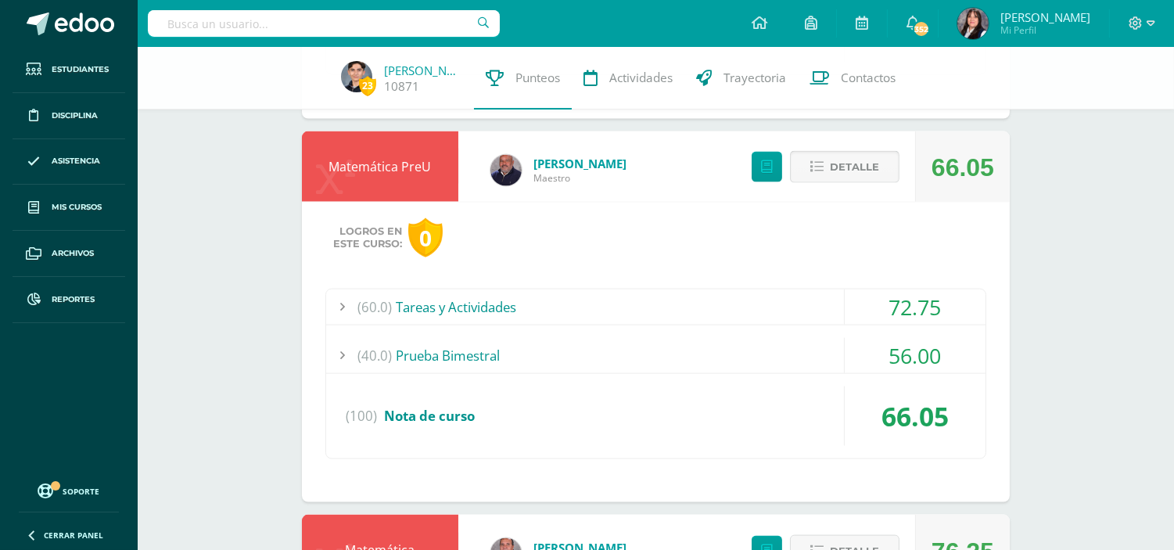
scroll to position [3966, 0]
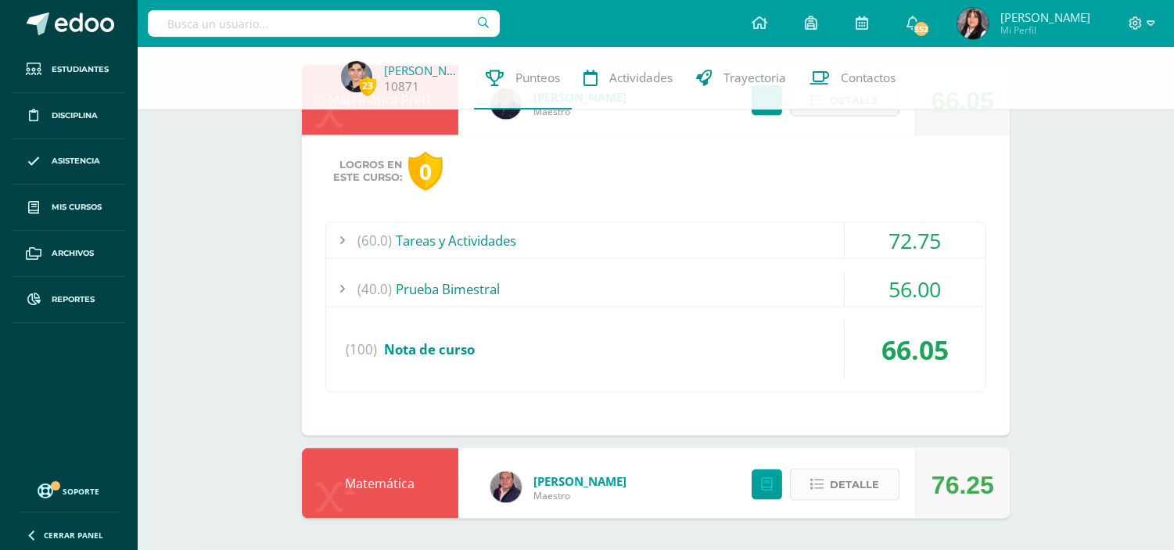
click at [866, 478] on span "Detalle" at bounding box center [854, 484] width 49 height 29
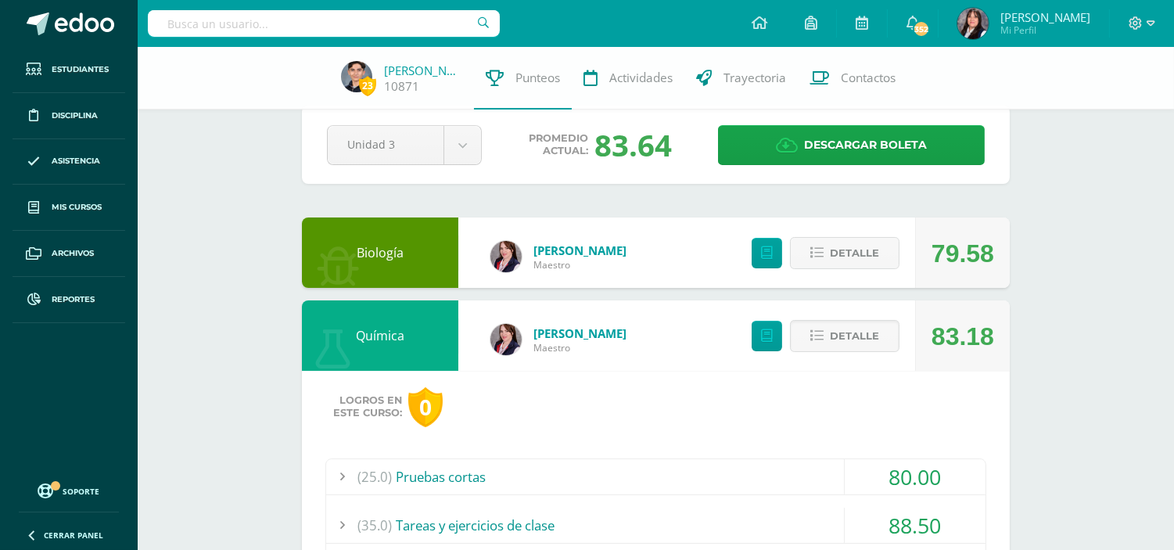
scroll to position [0, 0]
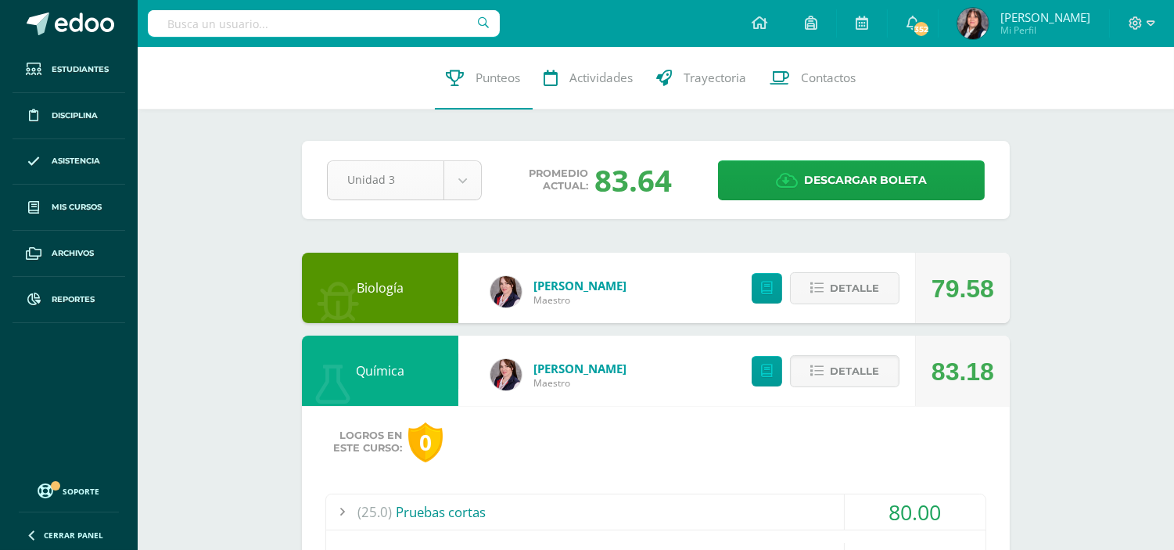
click at [662, 305] on div "Biología Saily Mantecon Maestro 79.58 Detalle" at bounding box center [656, 288] width 708 height 70
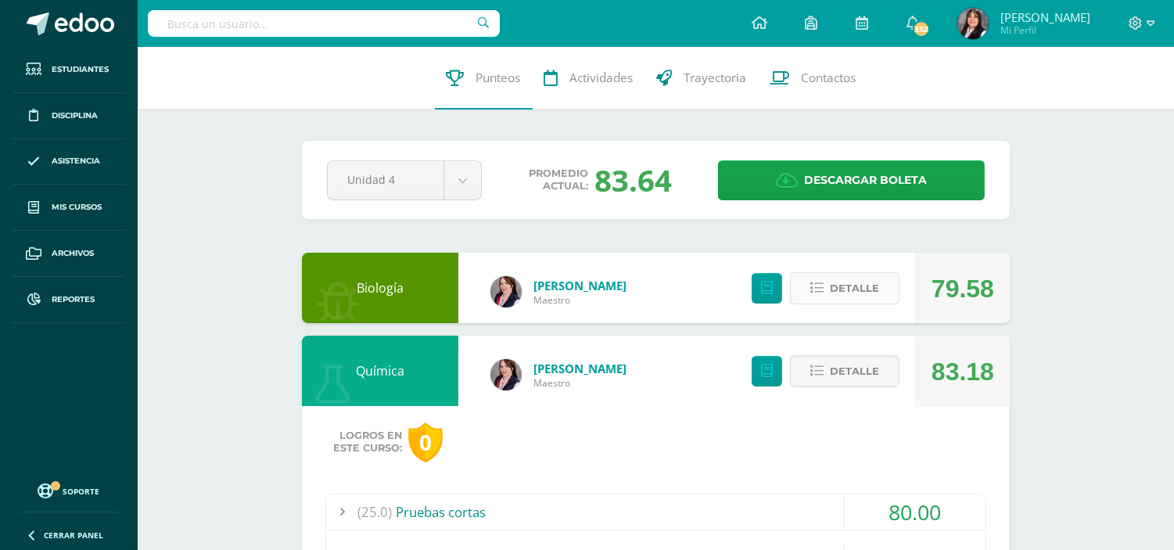
click at [843, 297] on span "Detalle" at bounding box center [854, 288] width 49 height 29
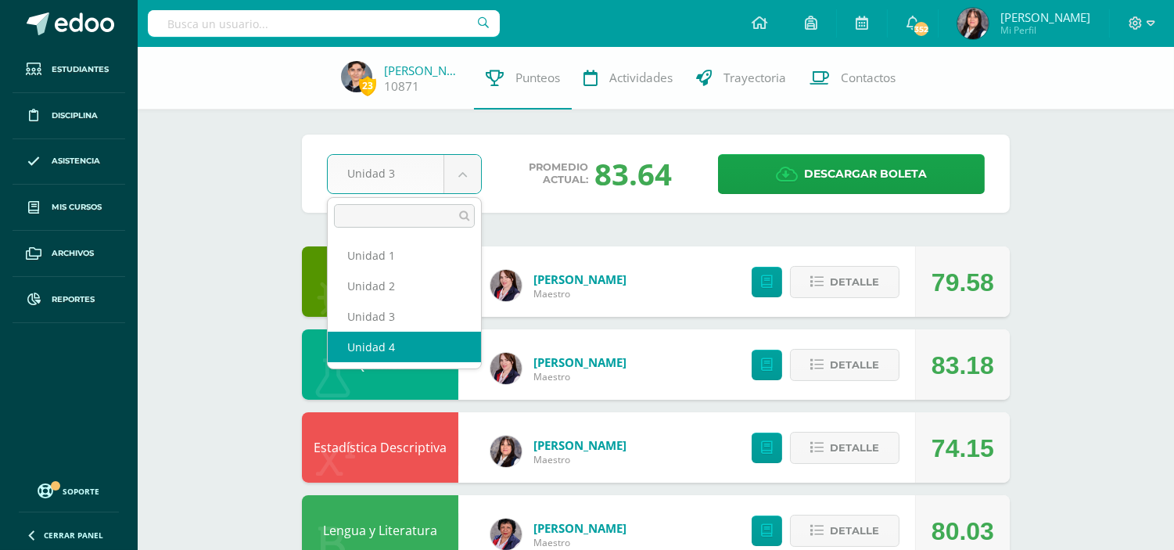
select select "Unidad 4"
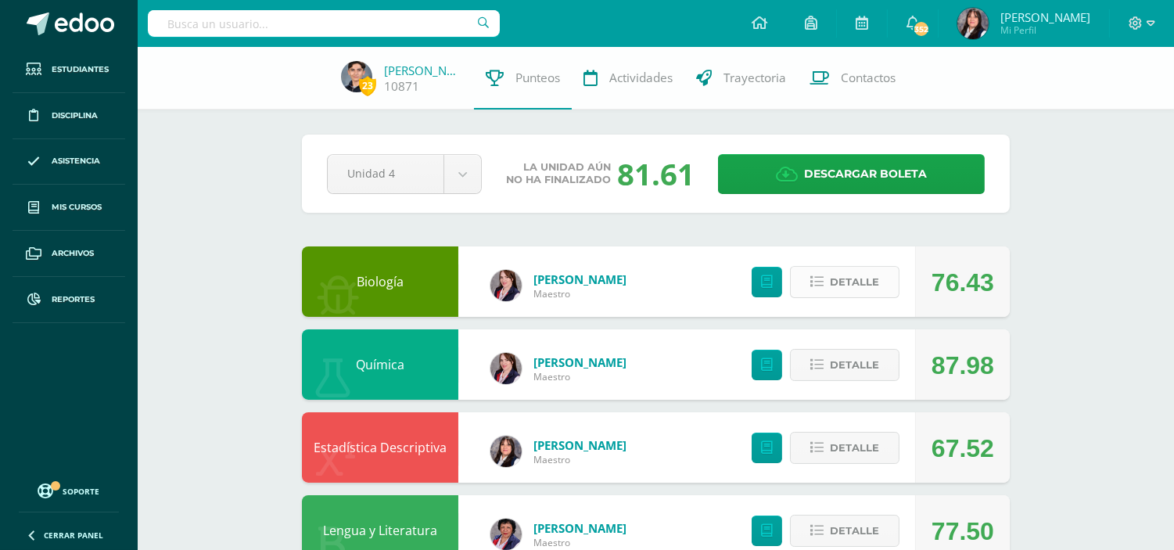
click at [873, 278] on span "Detalle" at bounding box center [854, 281] width 49 height 29
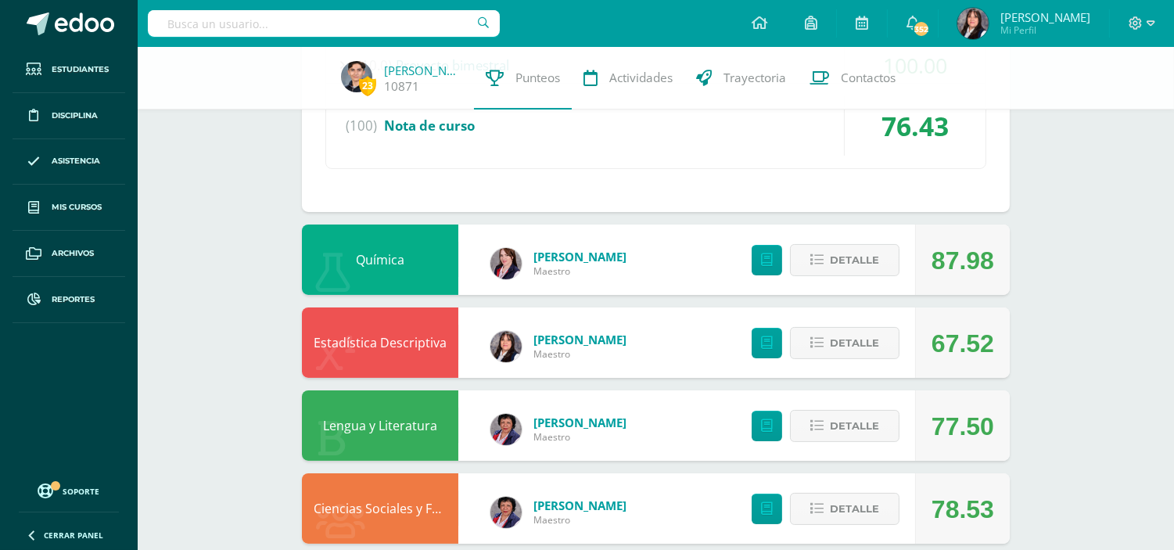
scroll to position [521, 0]
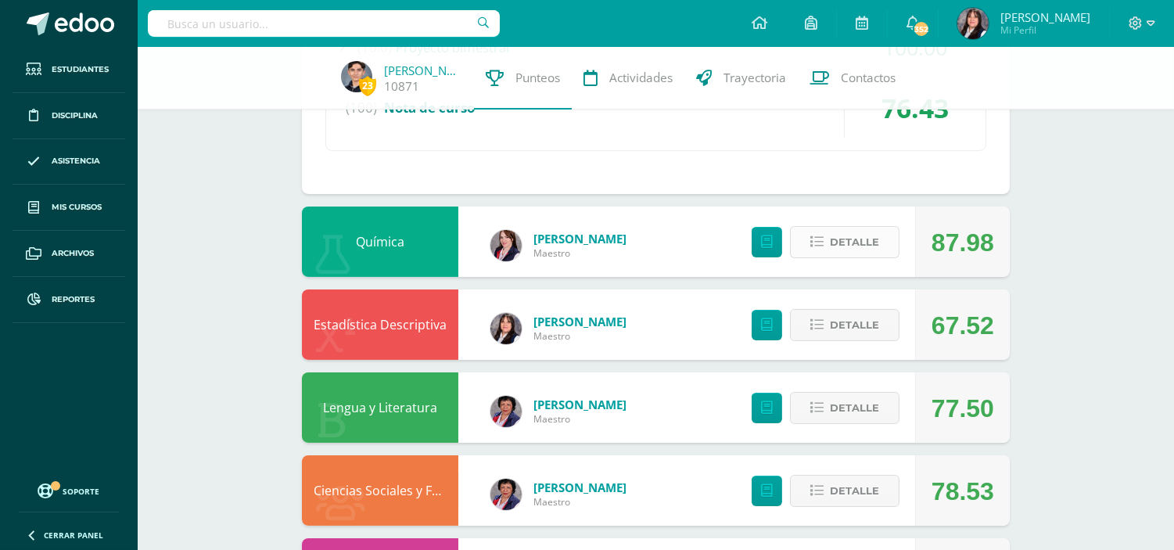
click at [870, 253] on span "Detalle" at bounding box center [854, 242] width 49 height 29
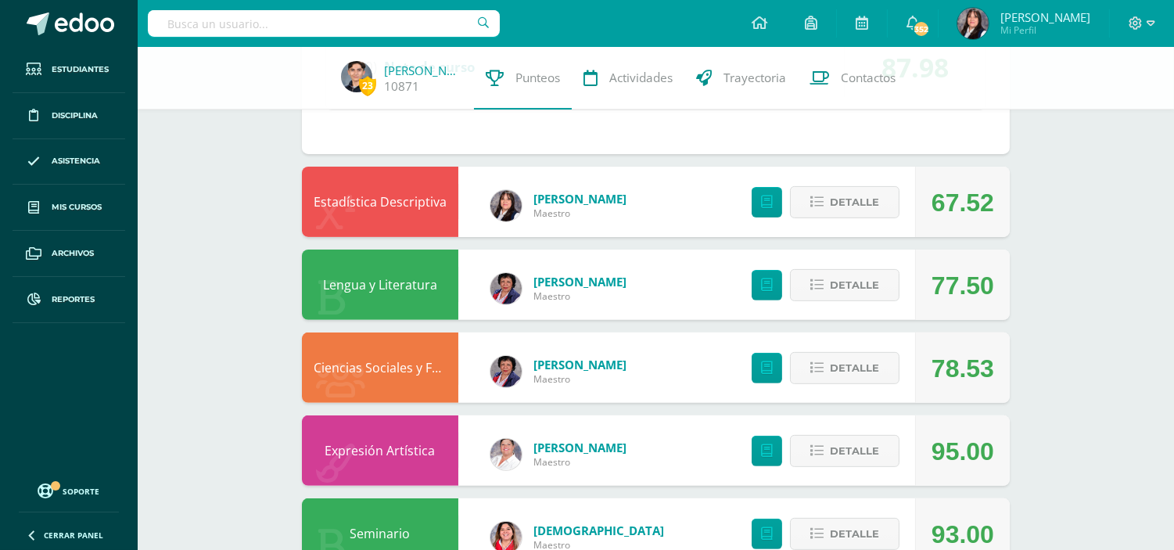
scroll to position [1042, 0]
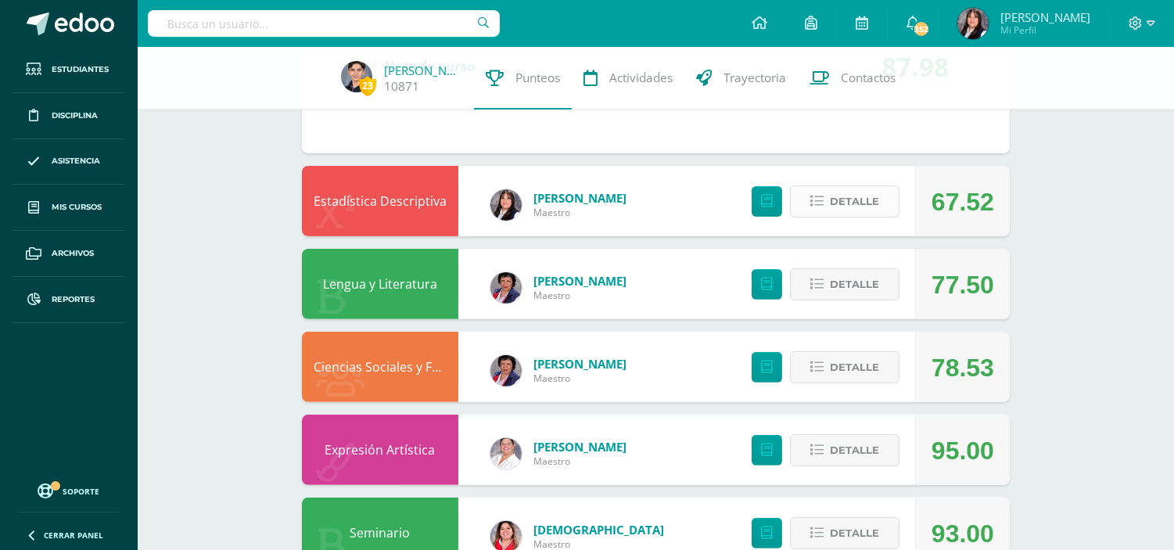
click at [841, 205] on span "Detalle" at bounding box center [854, 201] width 49 height 29
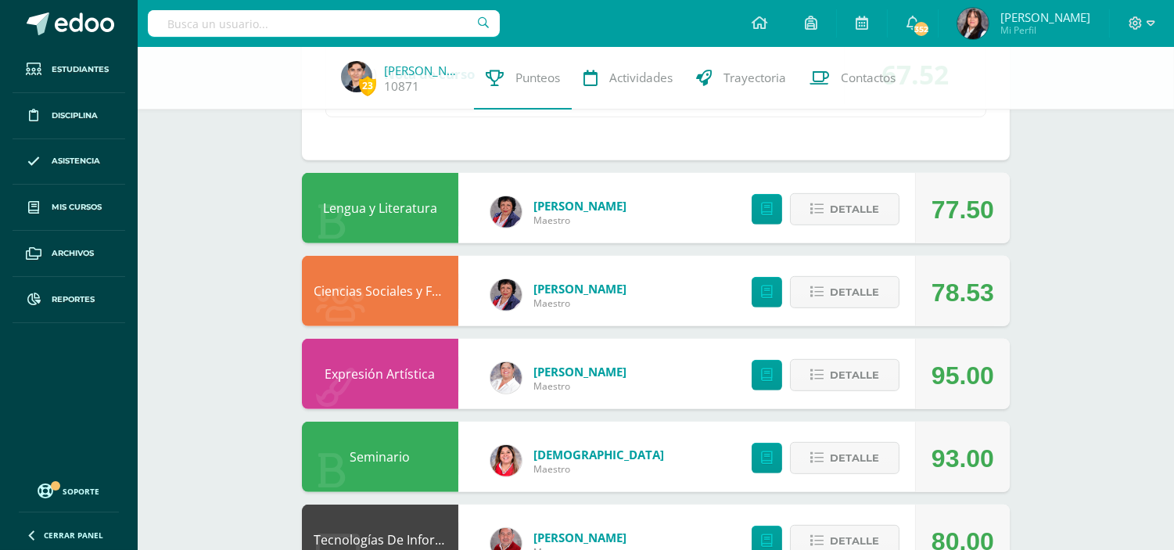
scroll to position [1564, 0]
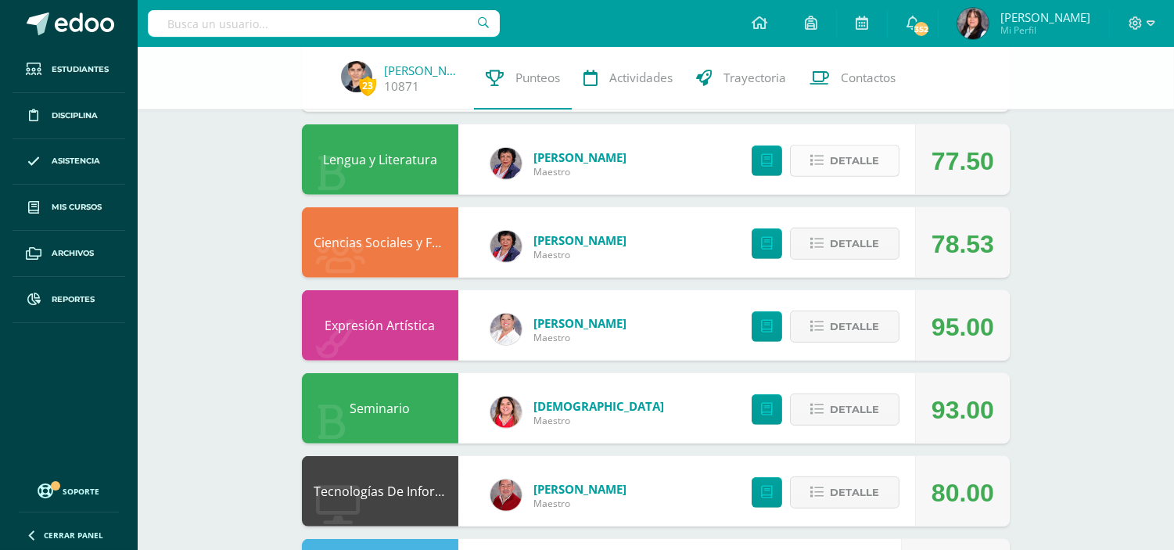
click at [843, 165] on span "Detalle" at bounding box center [854, 160] width 49 height 29
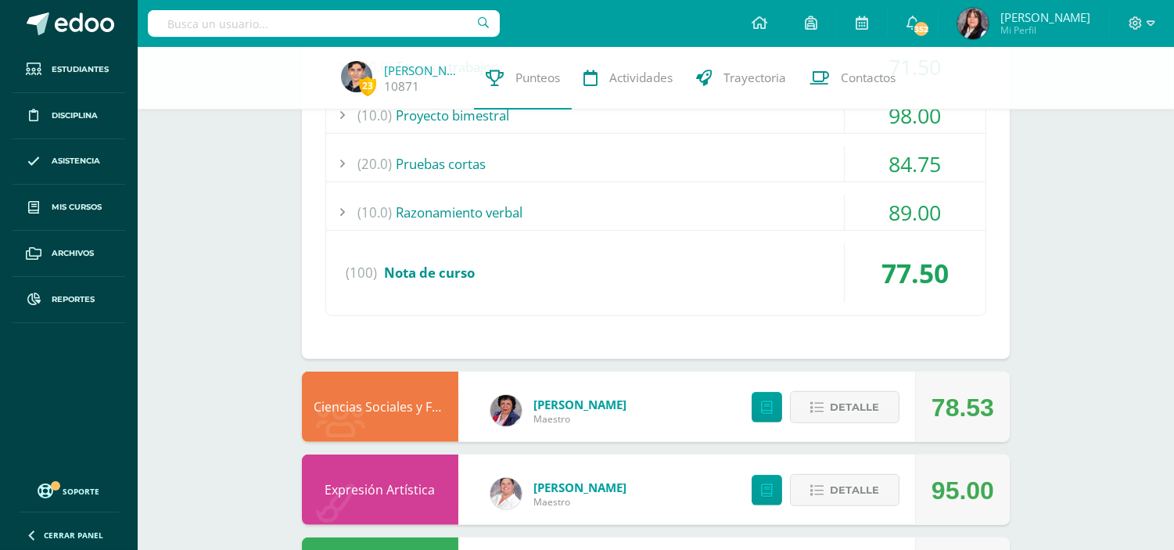
scroll to position [1911, 0]
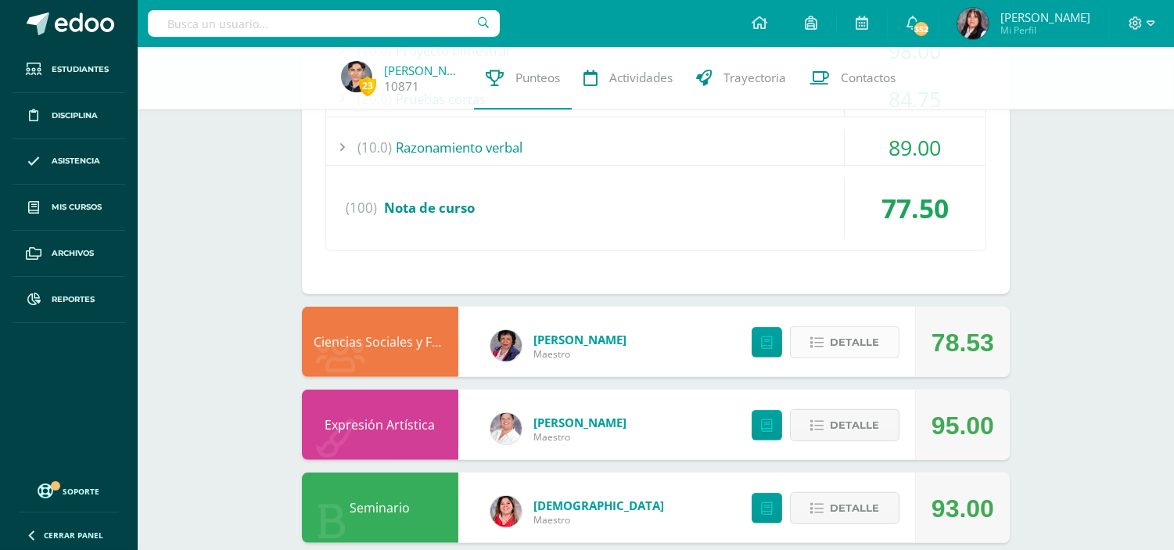
click at [834, 338] on span "Detalle" at bounding box center [854, 342] width 49 height 29
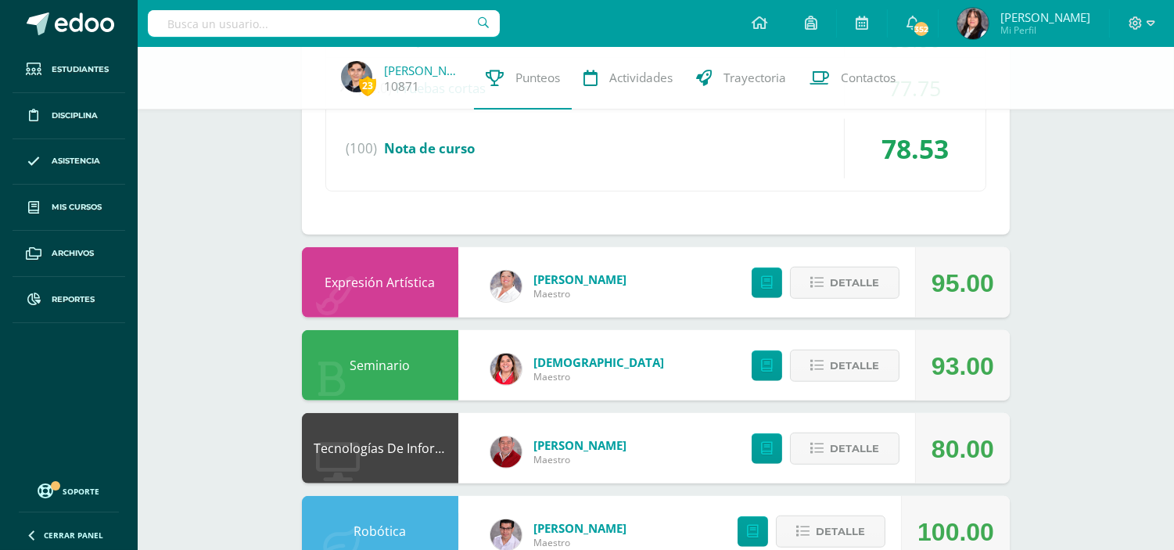
scroll to position [2520, 0]
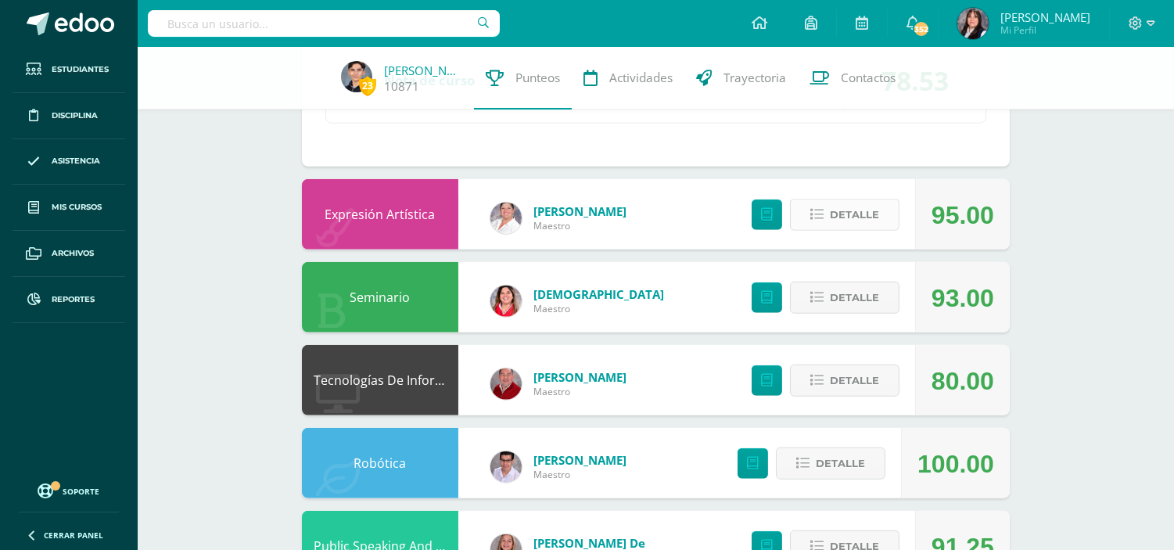
click at [835, 217] on span "Detalle" at bounding box center [854, 214] width 49 height 29
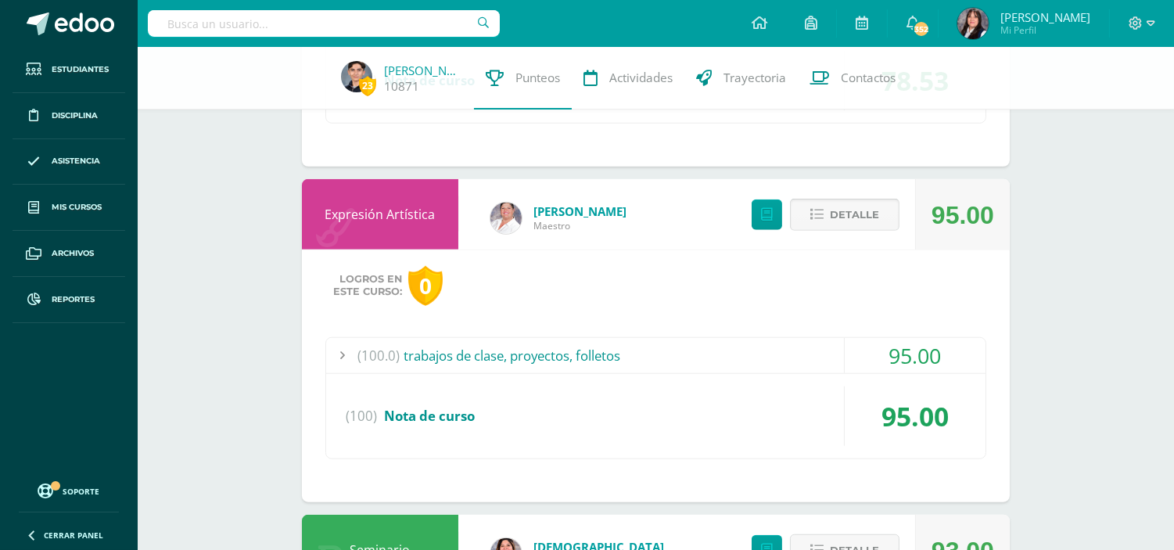
click at [848, 222] on span "Detalle" at bounding box center [854, 214] width 49 height 29
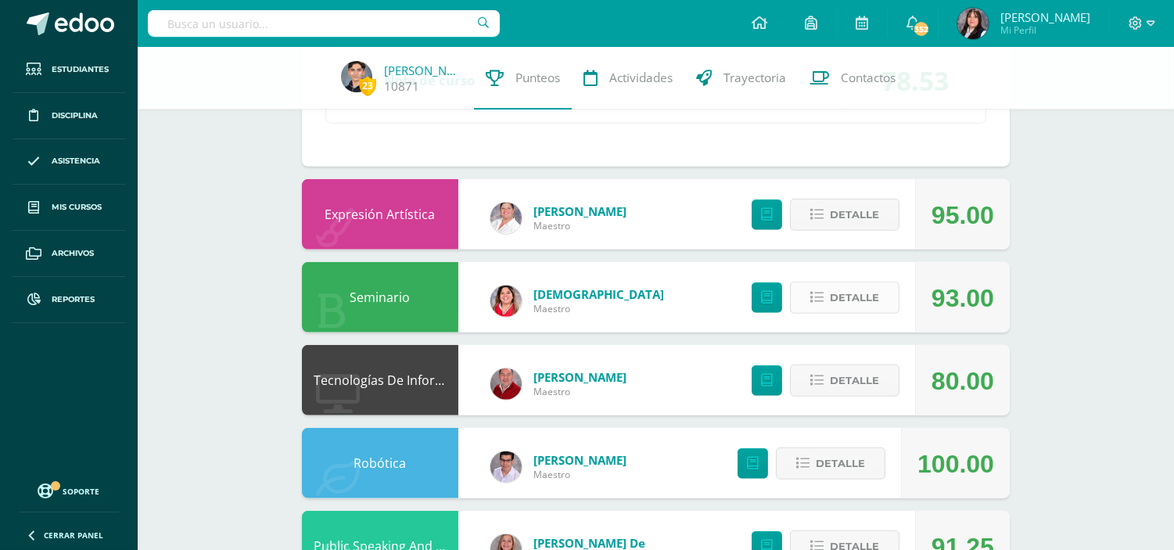
click at [814, 298] on icon at bounding box center [816, 297] width 13 height 13
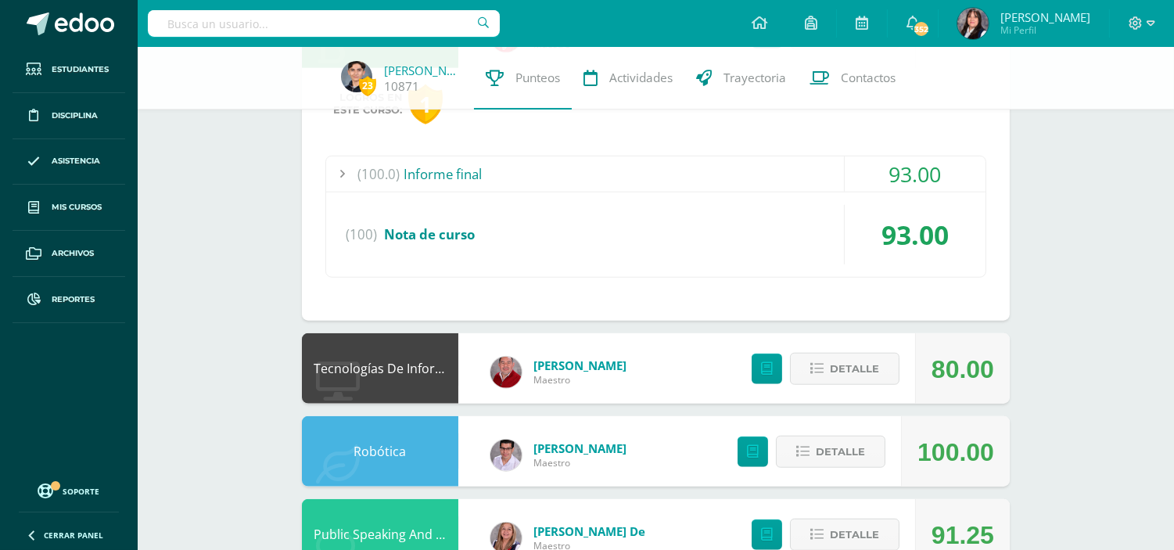
scroll to position [2867, 0]
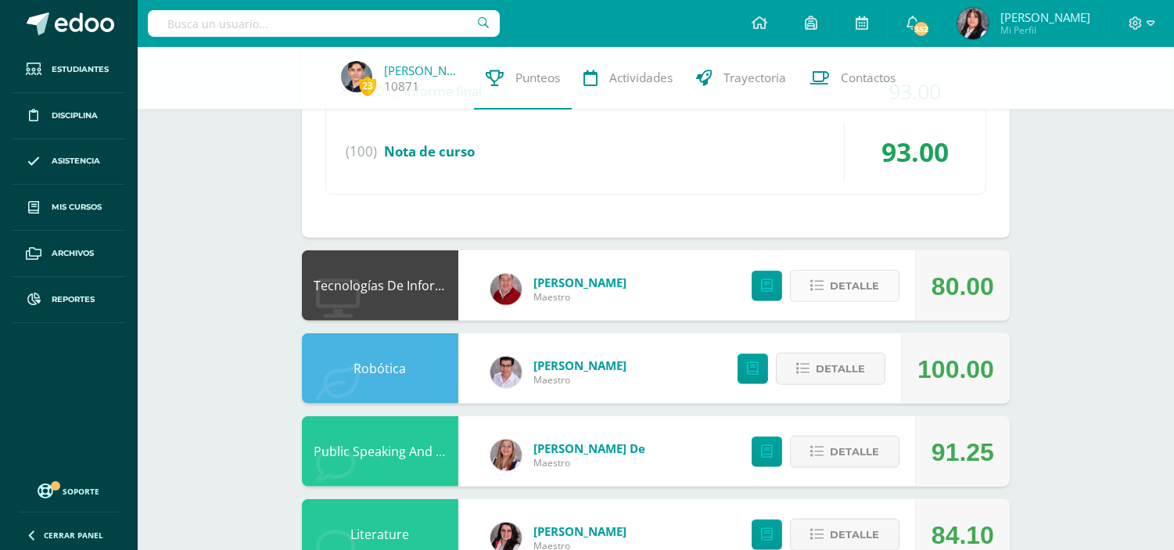
click at [862, 286] on span "Detalle" at bounding box center [854, 285] width 49 height 29
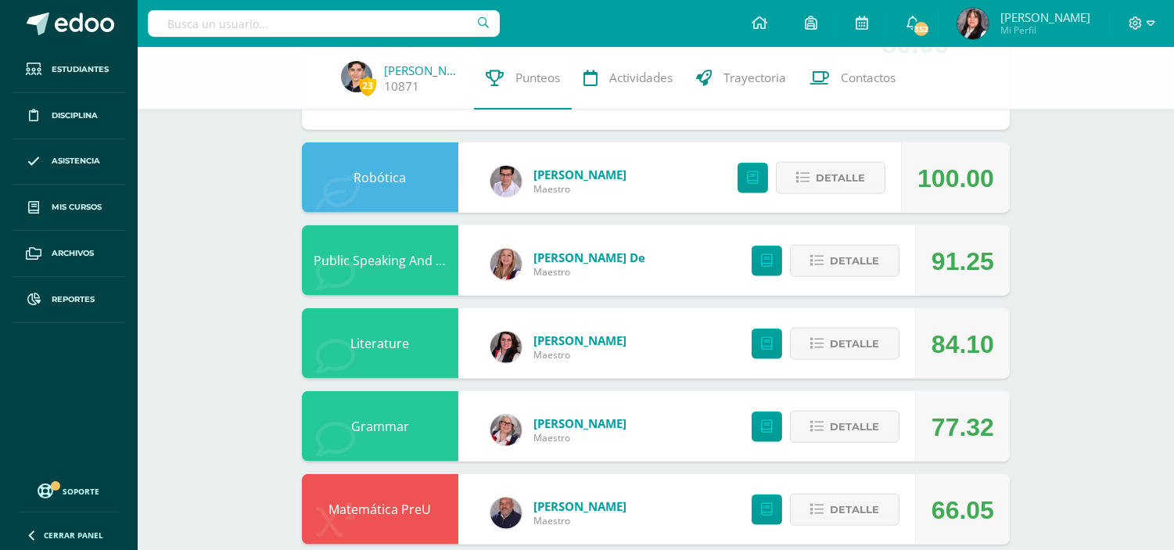
scroll to position [3388, 0]
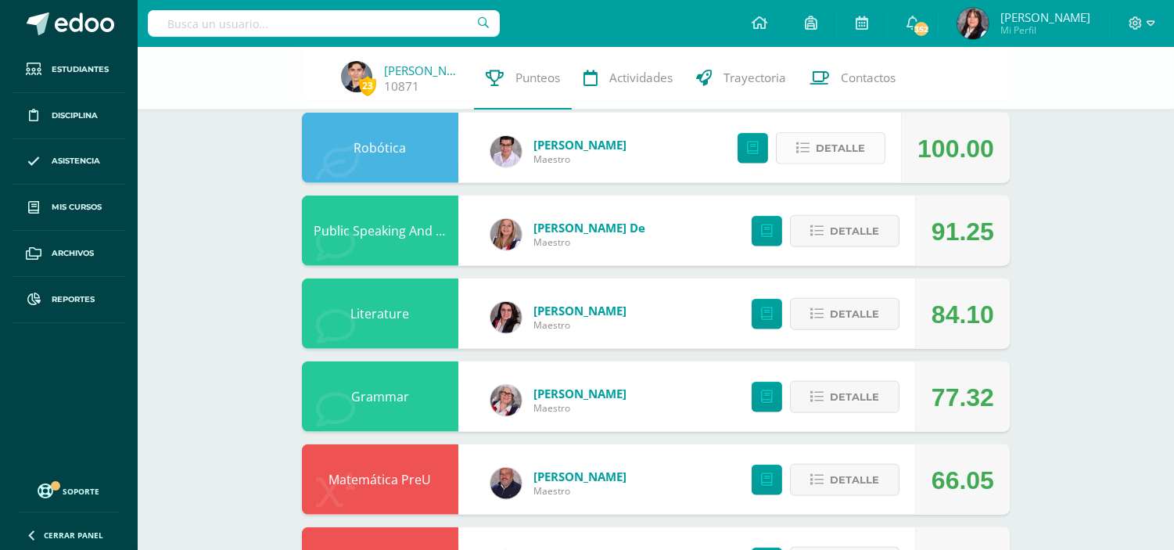
click at [863, 153] on span "Detalle" at bounding box center [840, 148] width 49 height 29
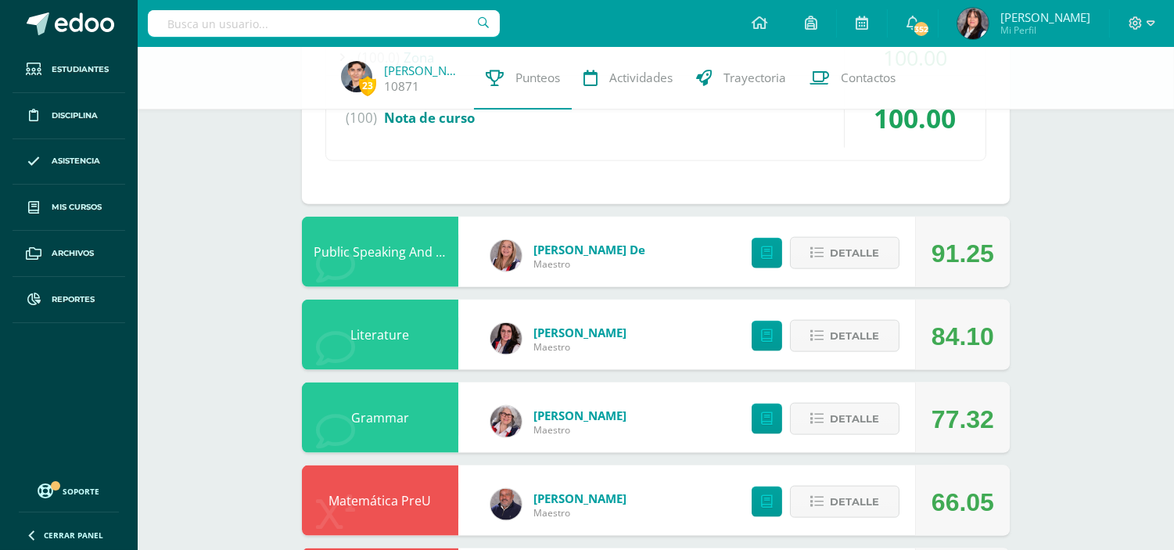
scroll to position [3649, 0]
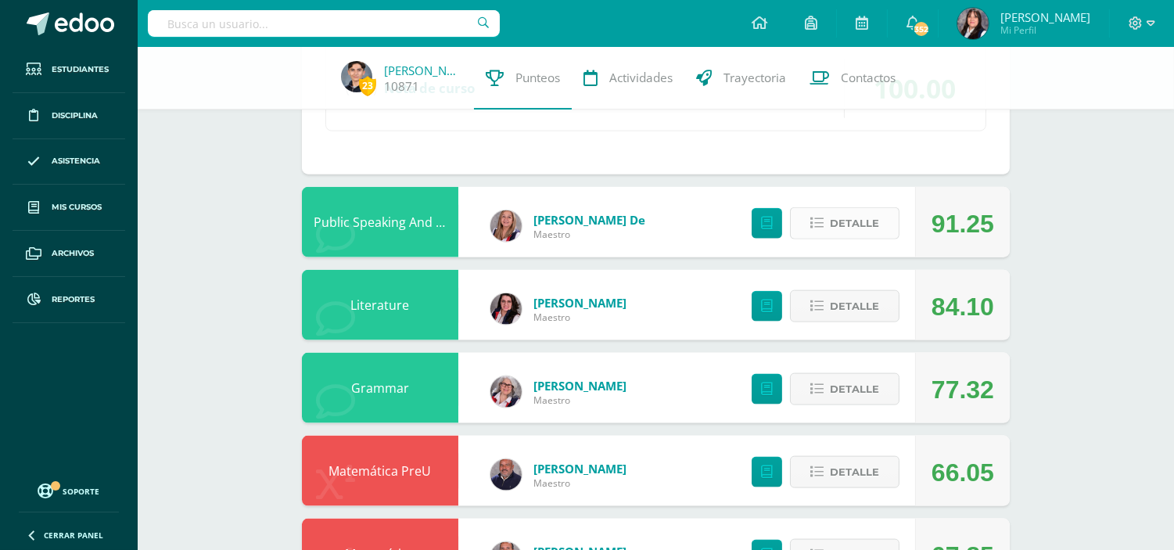
click at [845, 223] on span "Detalle" at bounding box center [854, 223] width 49 height 29
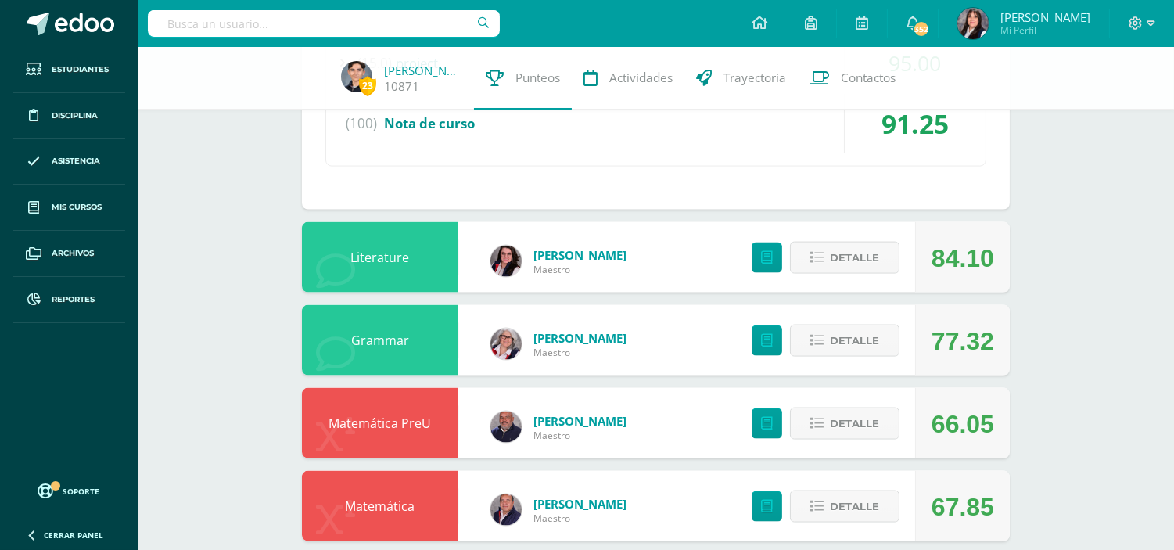
scroll to position [4073, 0]
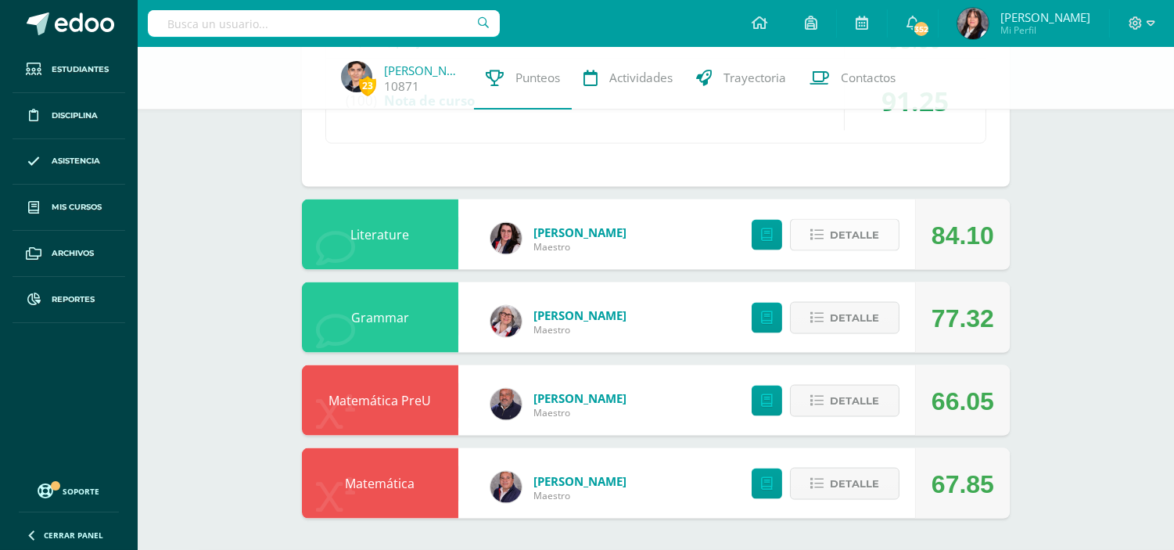
click at [842, 231] on span "Detalle" at bounding box center [854, 235] width 49 height 29
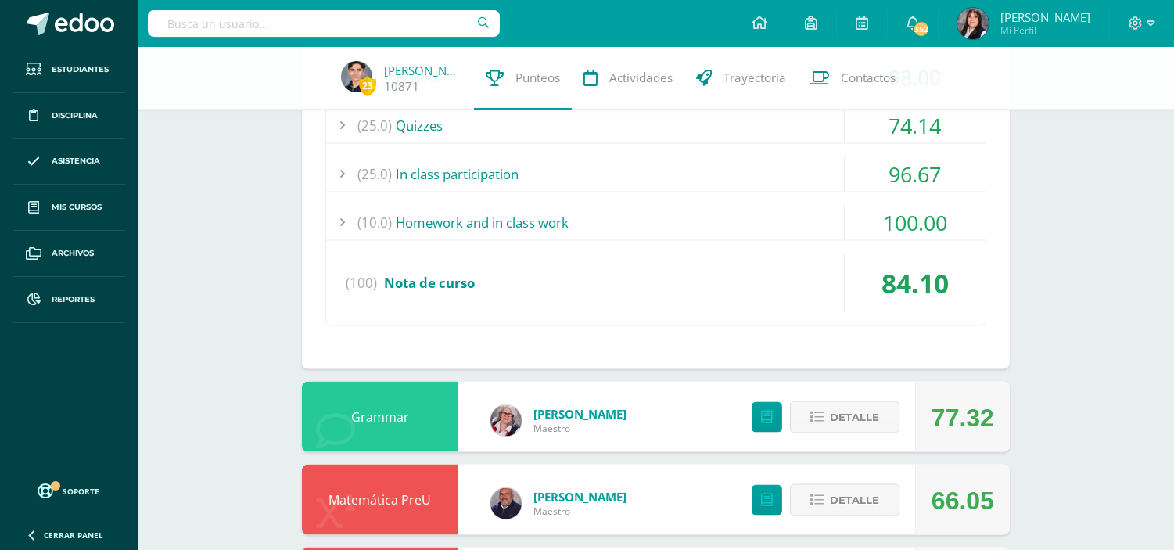
scroll to position [4520, 0]
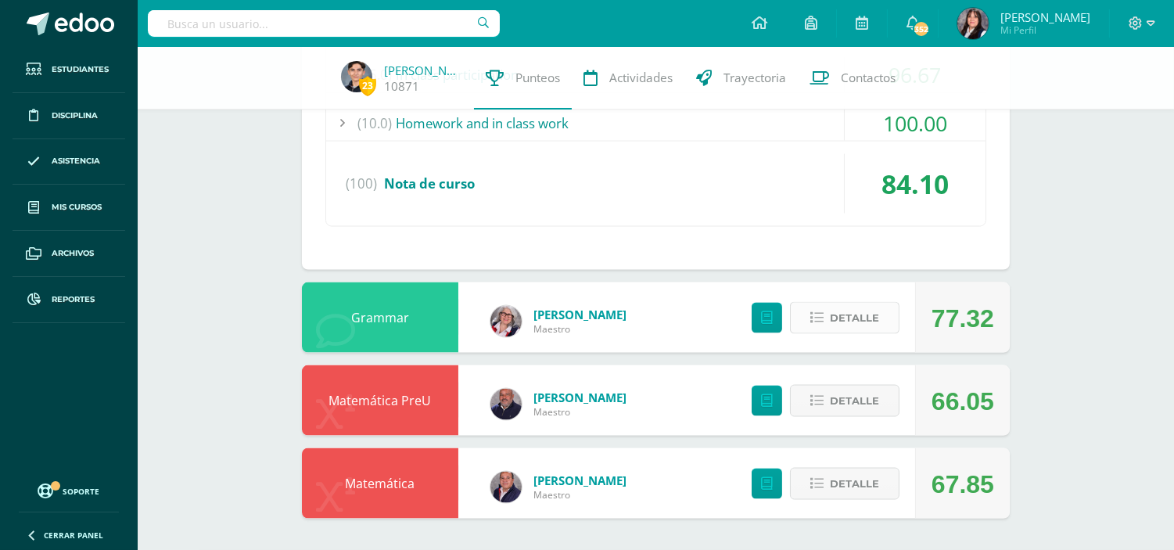
click at [845, 318] on span "Detalle" at bounding box center [854, 317] width 49 height 29
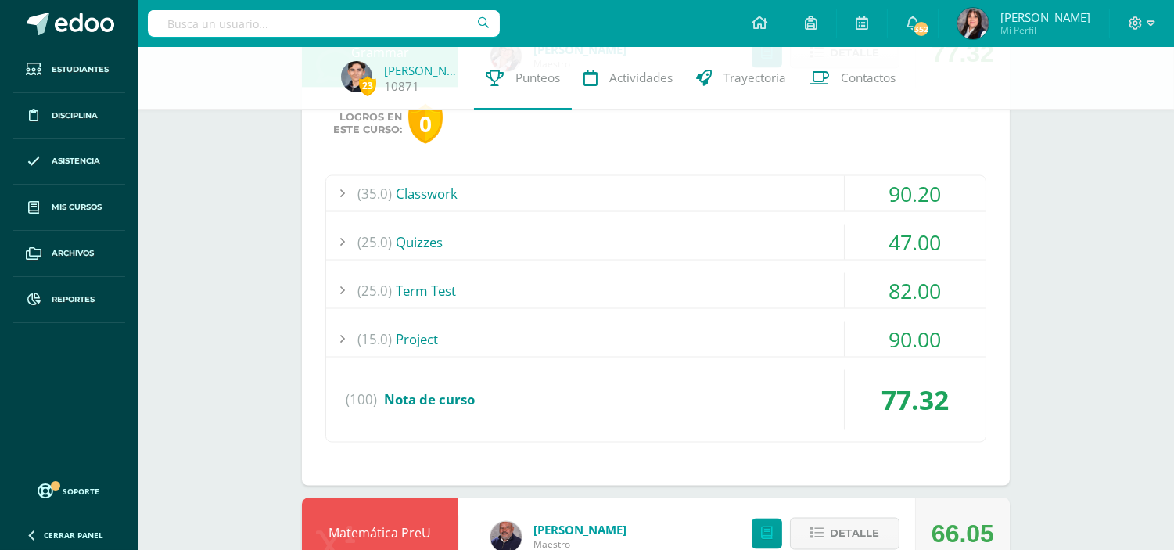
scroll to position [4919, 0]
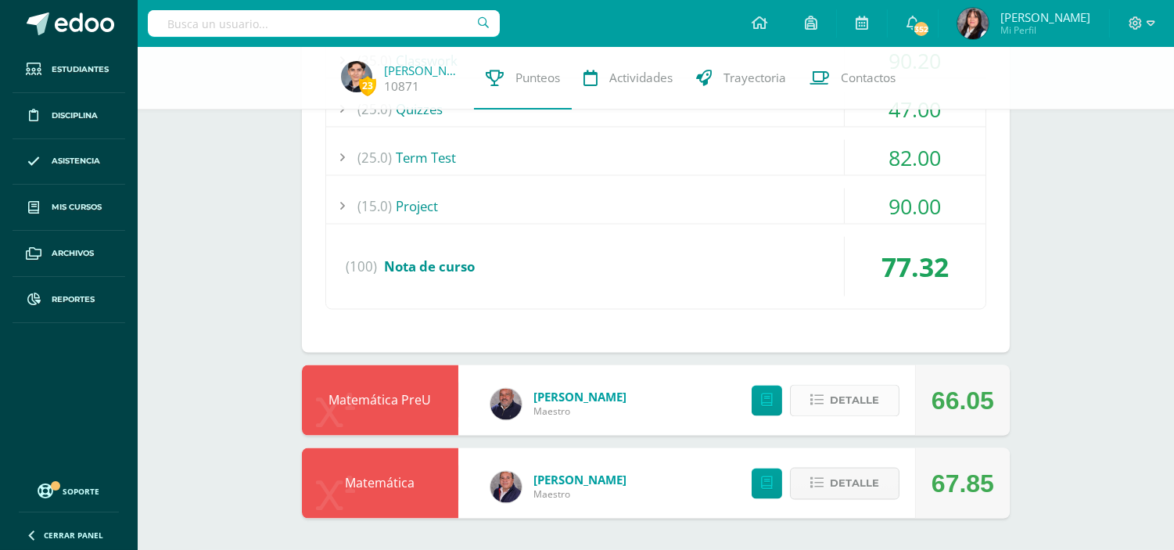
click at [855, 410] on span "Detalle" at bounding box center [854, 400] width 49 height 29
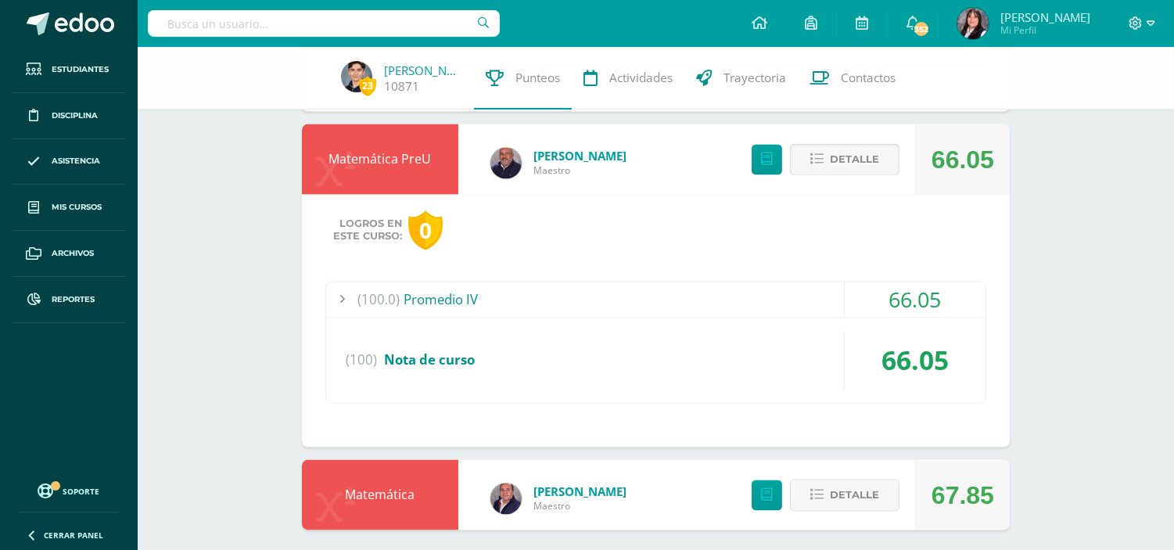
scroll to position [5171, 0]
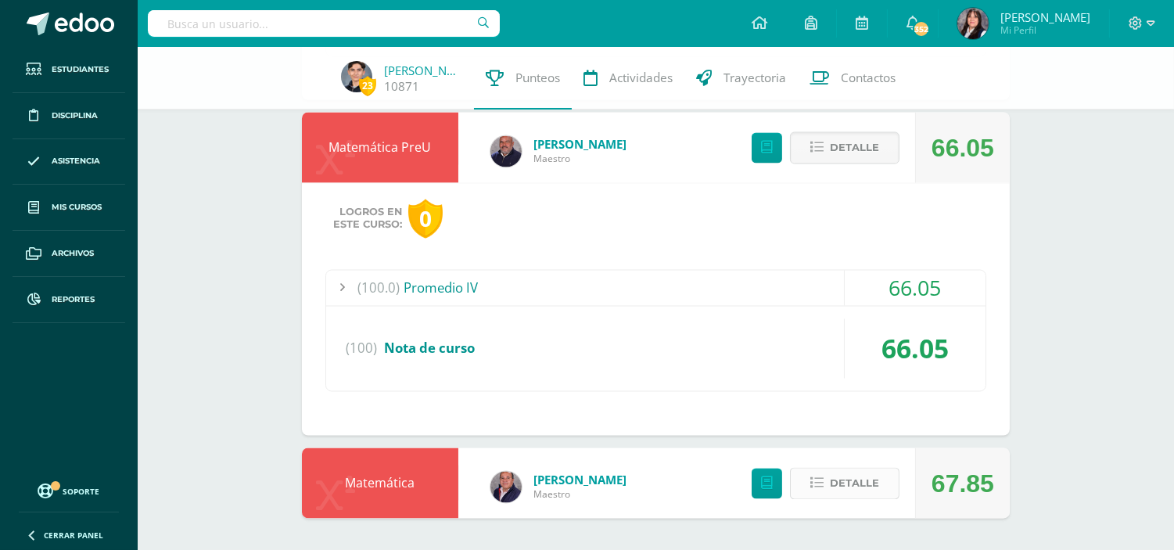
click at [872, 490] on span "Detalle" at bounding box center [854, 483] width 49 height 29
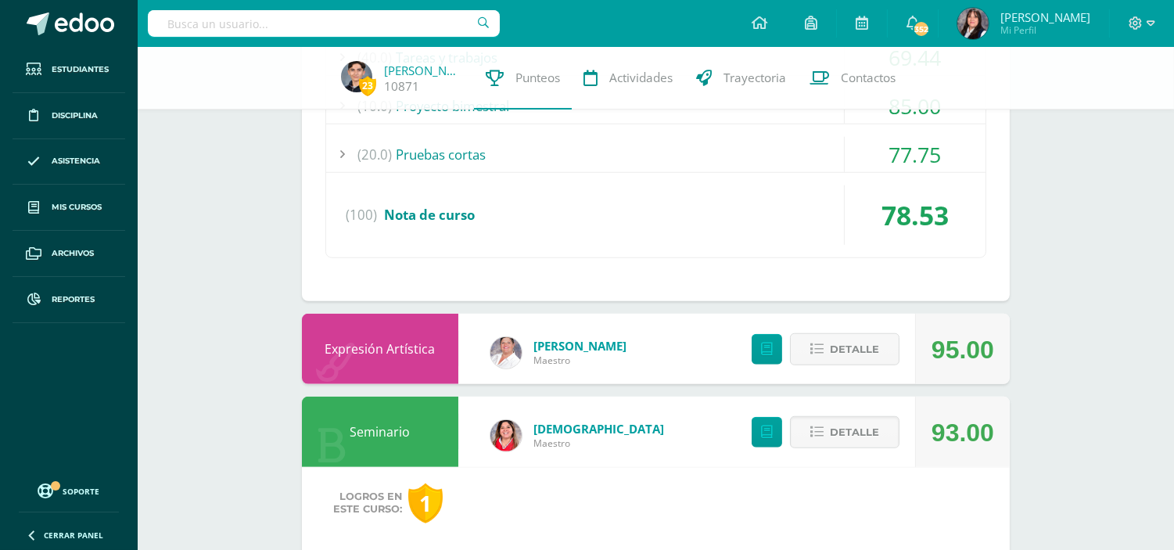
scroll to position [2355, 0]
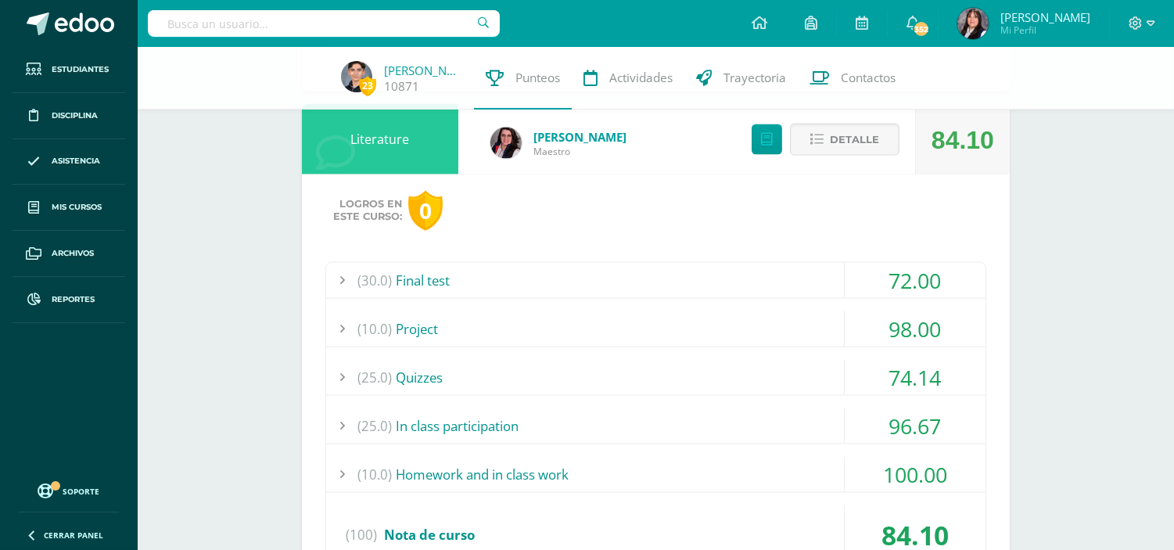
scroll to position [4179, 0]
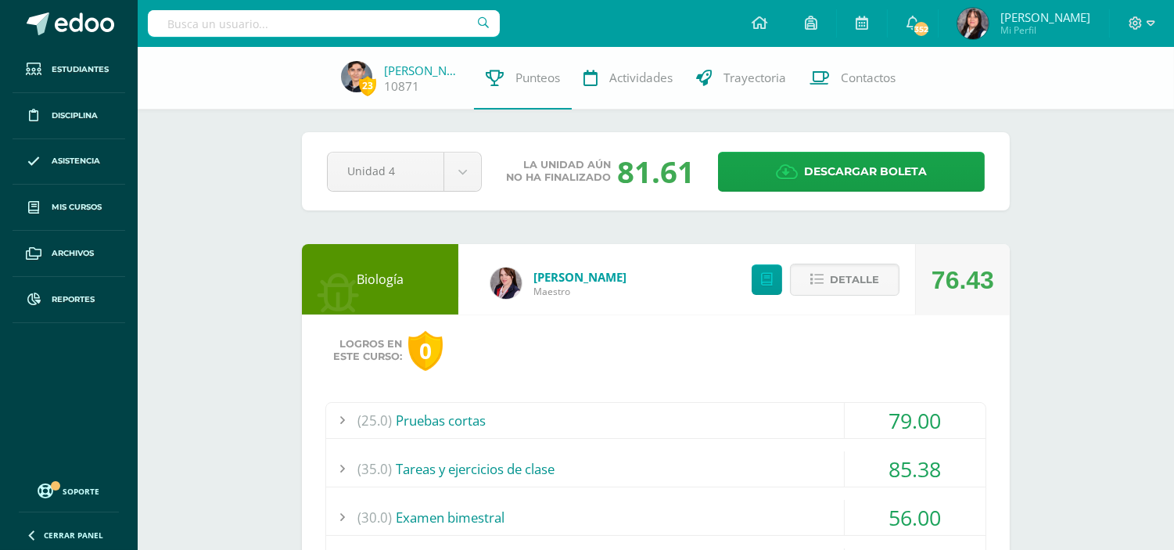
scroll to position [0, 0]
